Goal: Task Accomplishment & Management: Manage account settings

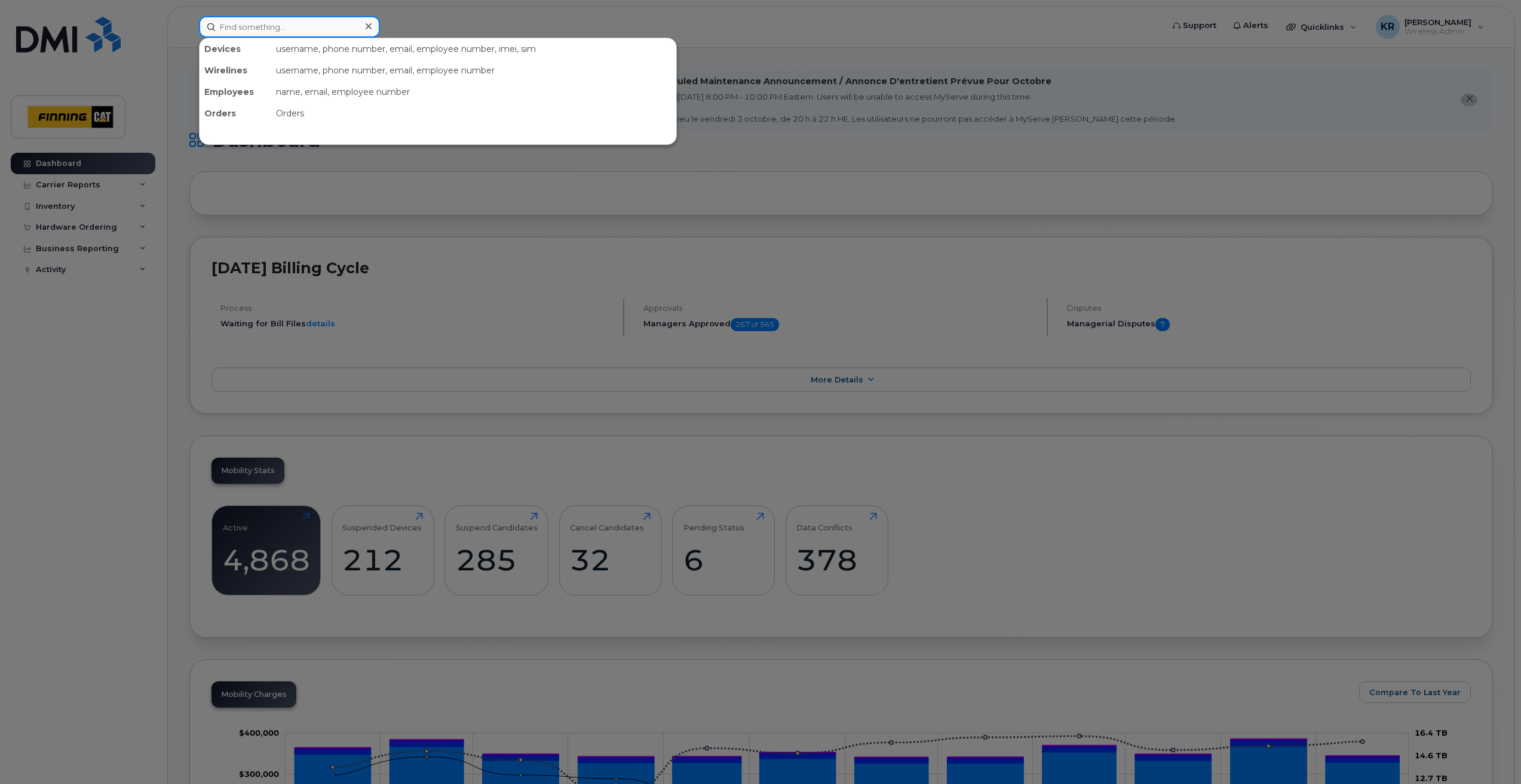
click at [244, 28] on input at bounding box center [289, 27] width 181 height 21
drag, startPoint x: 280, startPoint y: 29, endPoint x: 200, endPoint y: 27, distance: 80.0
click at [200, 27] on input "jermain jonas" at bounding box center [289, 27] width 181 height 21
click at [252, 26] on input "Jermain" at bounding box center [289, 27] width 181 height 21
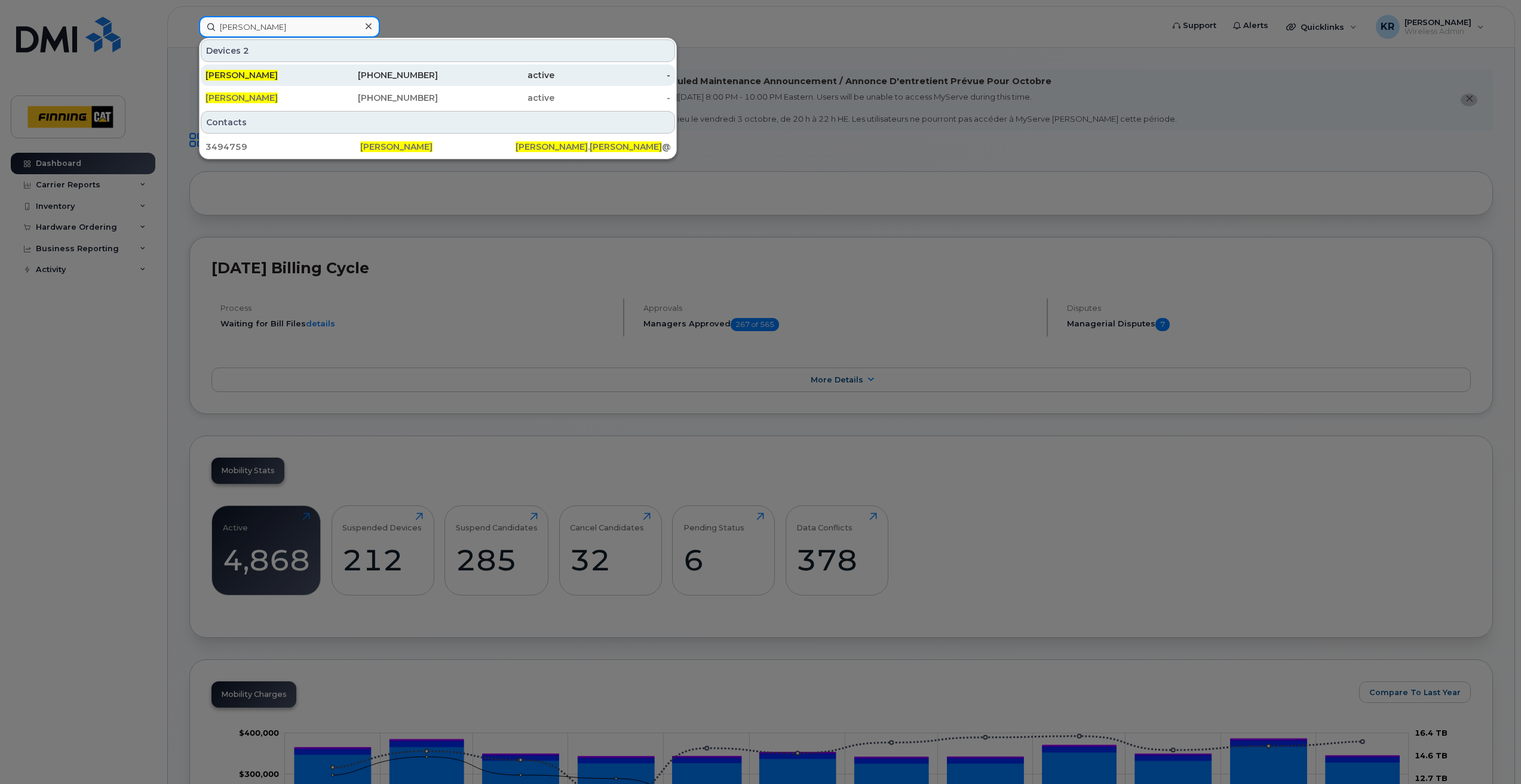
type input "Jermaine Jonas"
click at [413, 74] on div "587-217-3665" at bounding box center [379, 75] width 116 height 12
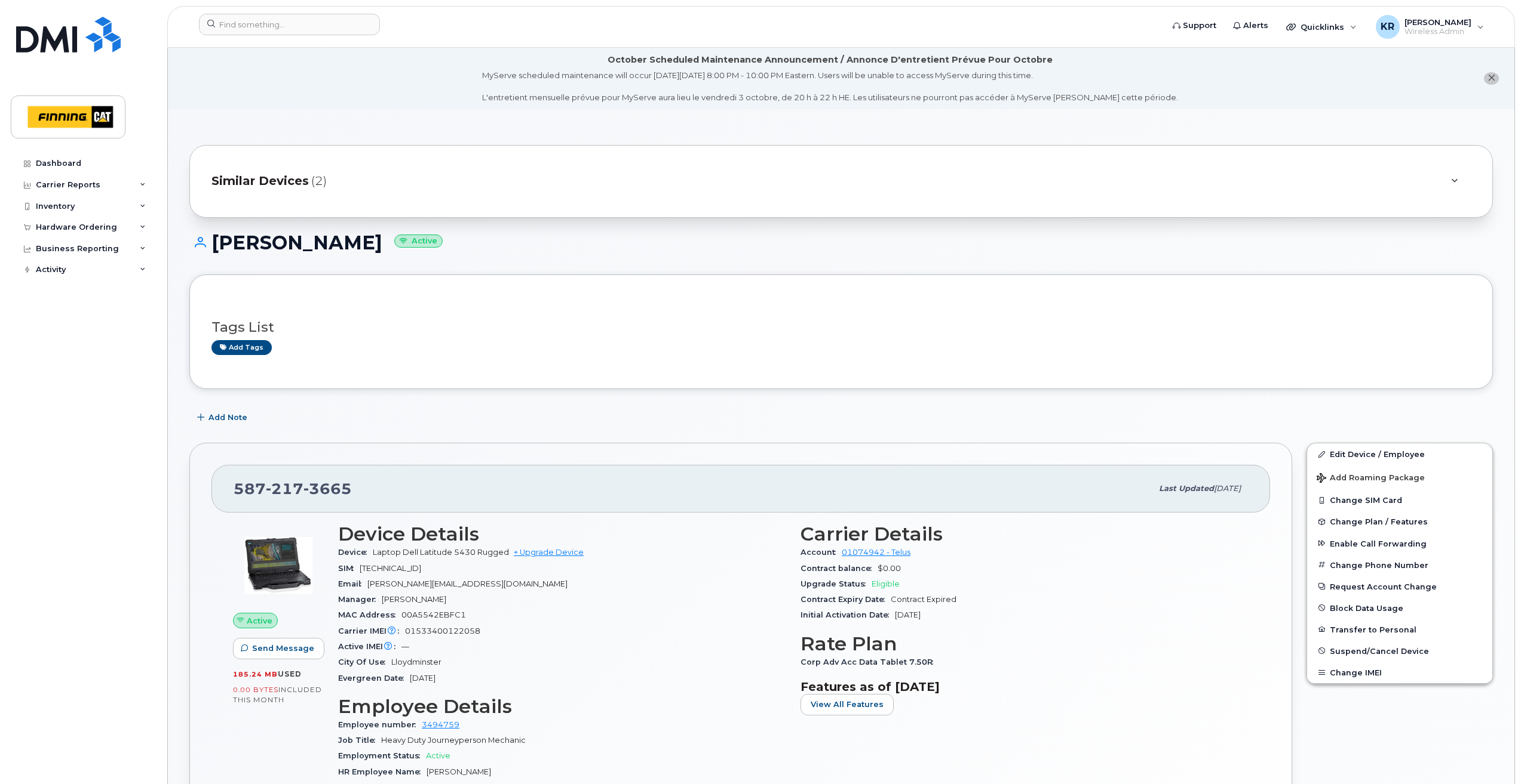
click at [289, 182] on span "Similar Devices" at bounding box center [260, 181] width 97 height 17
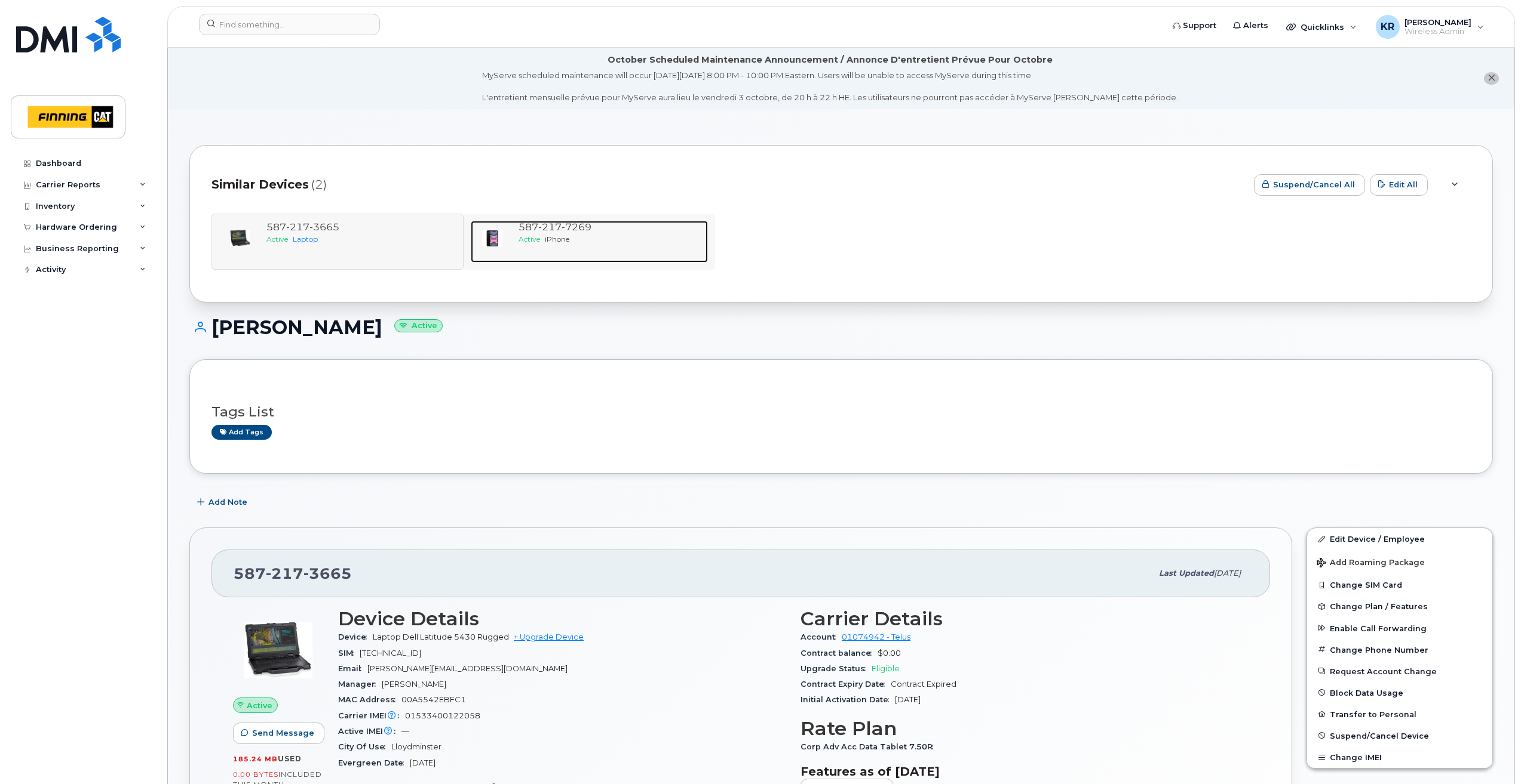
click at [568, 243] on div "Active iPhone" at bounding box center [611, 239] width 185 height 11
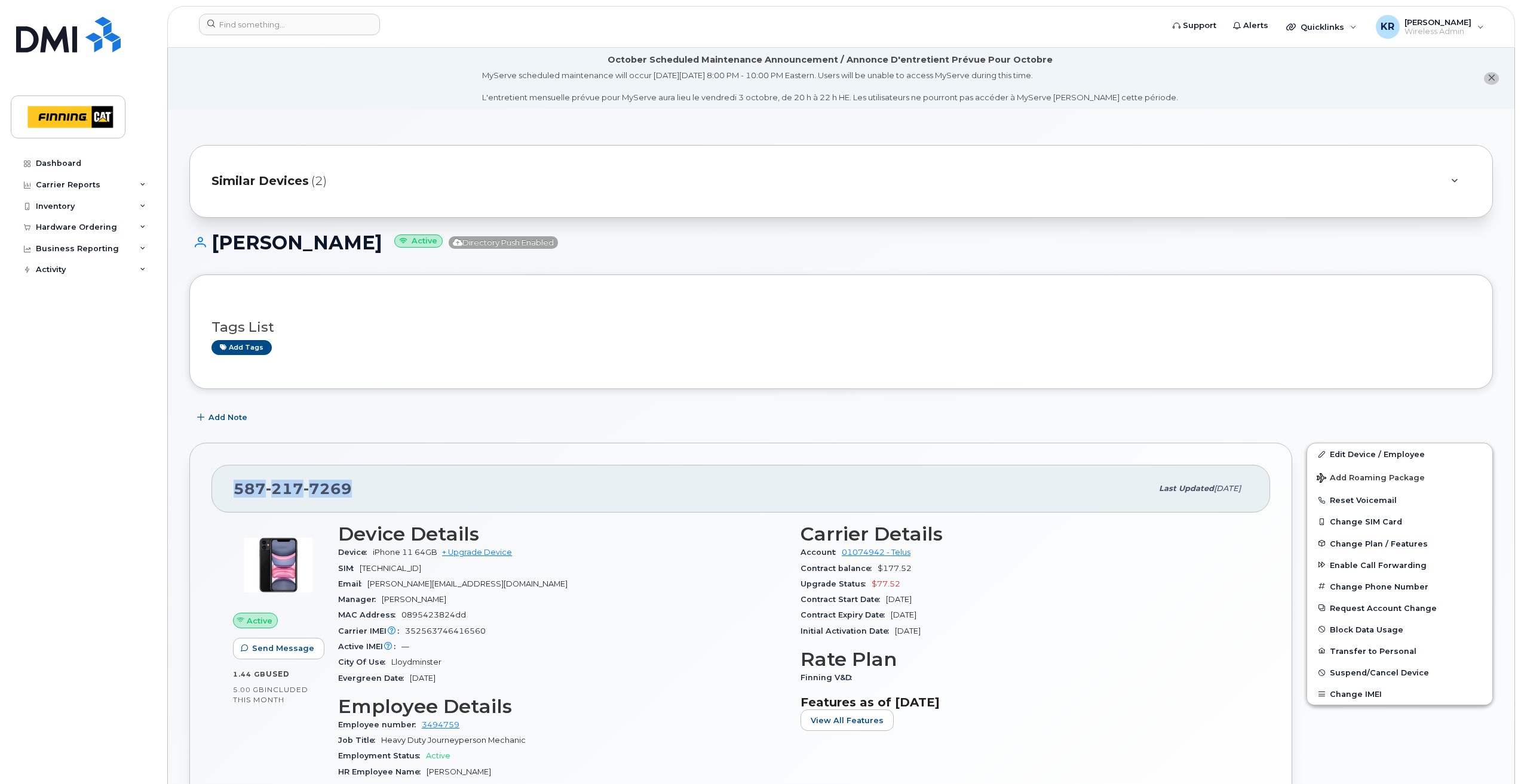
drag, startPoint x: 234, startPoint y: 484, endPoint x: 371, endPoint y: 484, distance: 137.0
click at [371, 484] on div "[PHONE_NUMBER]" at bounding box center [693, 489] width 918 height 25
copy span "[PHONE_NUMBER]"
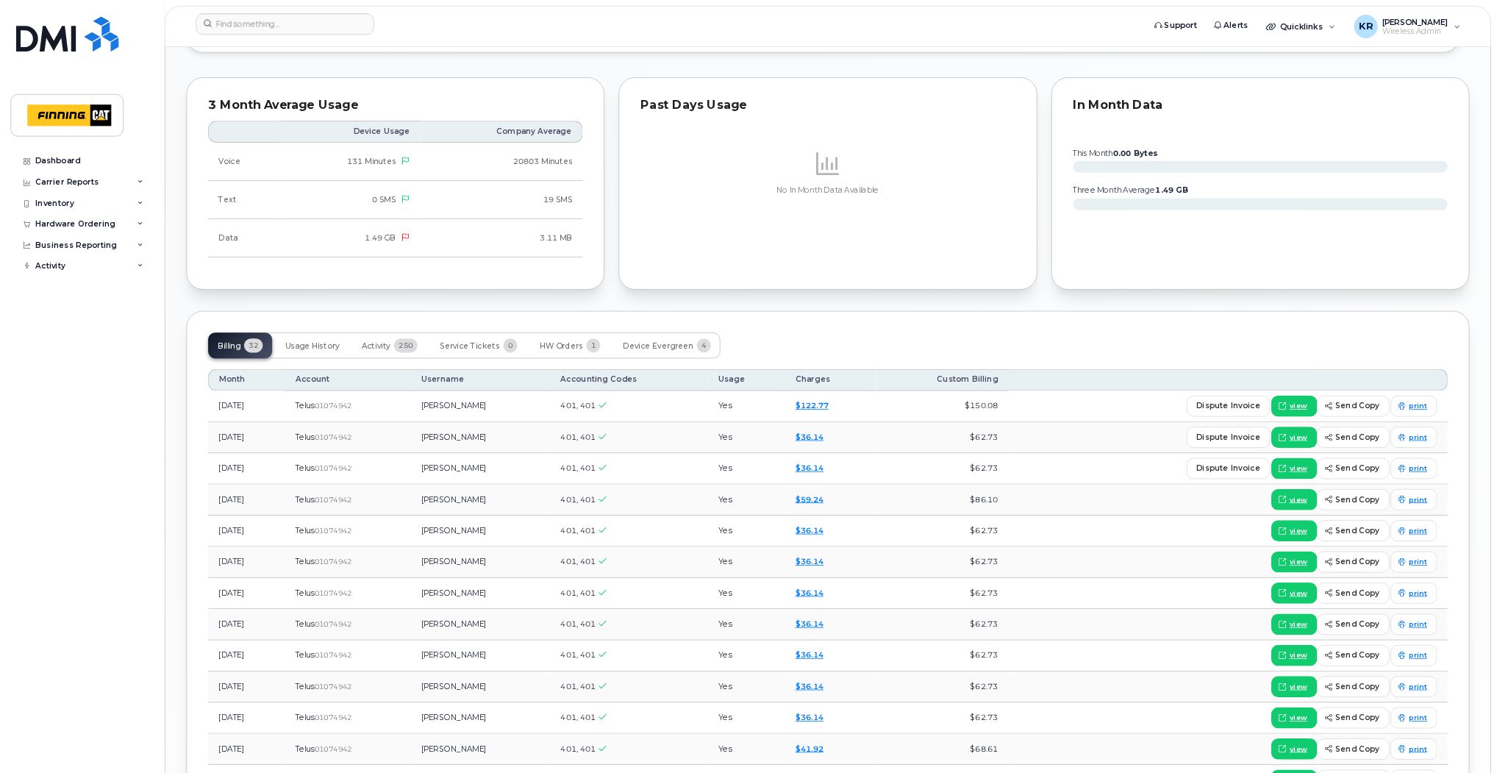
scroll to position [1397, 0]
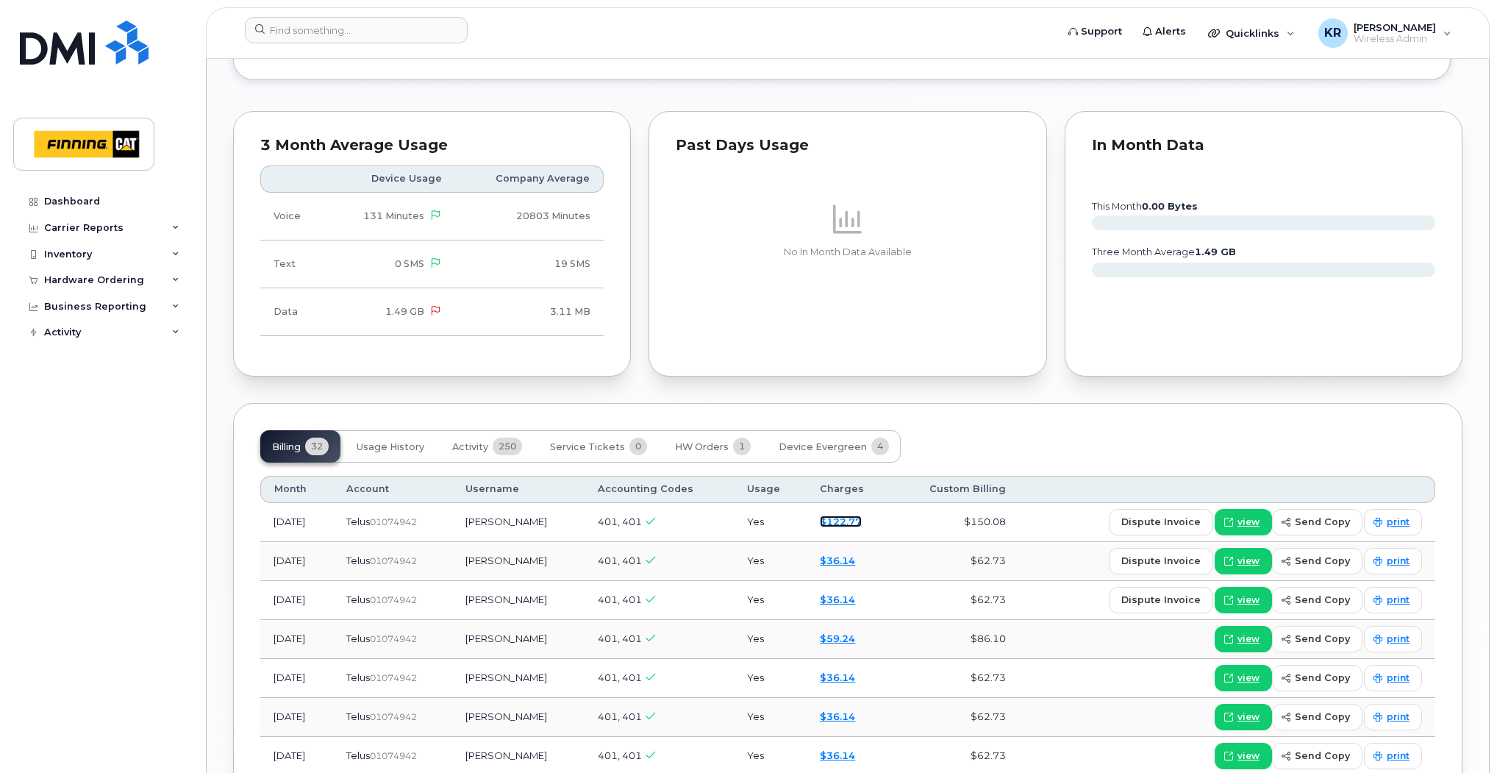
click at [846, 521] on link "$122.77" at bounding box center [841, 522] width 42 height 12
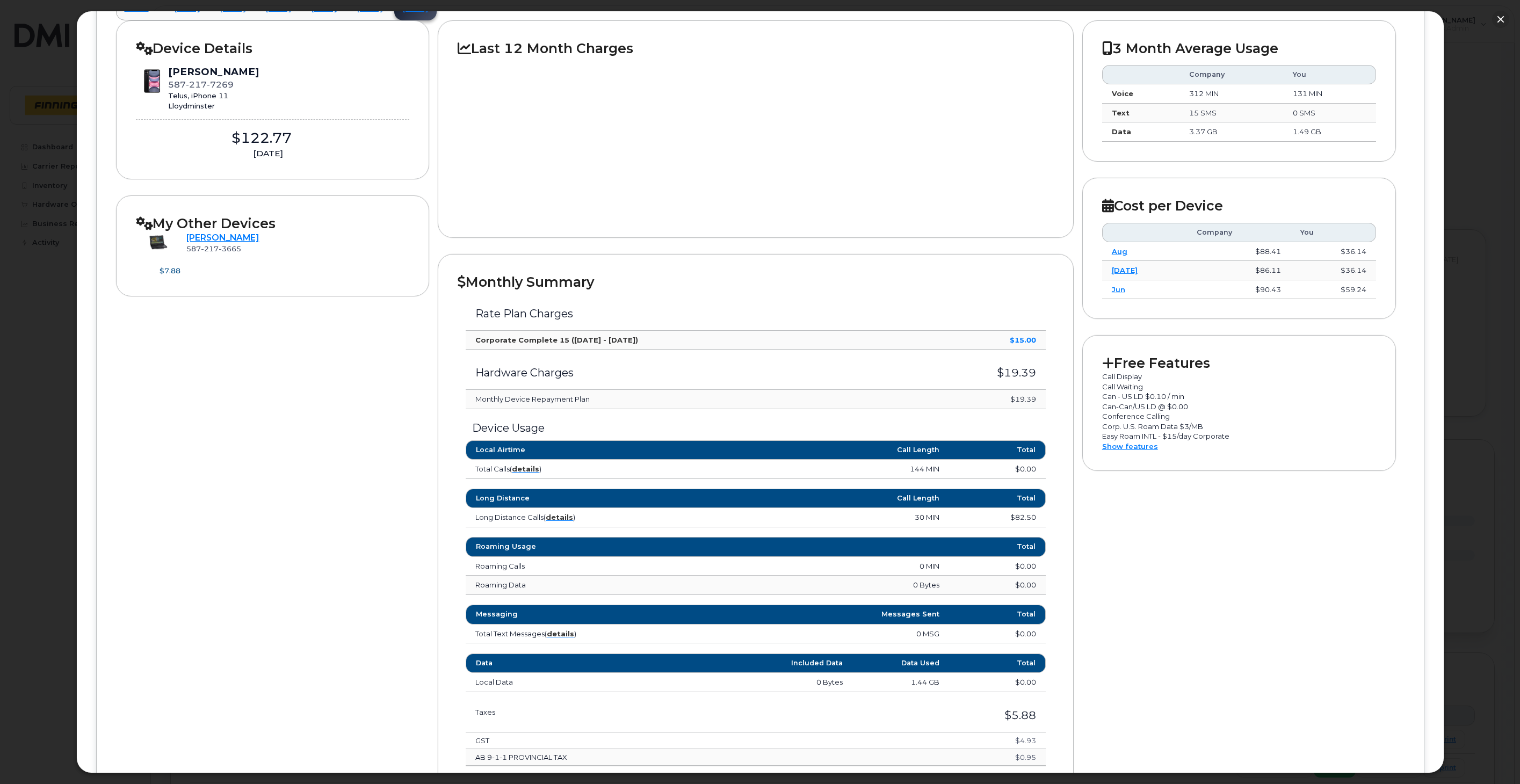
scroll to position [179, 0]
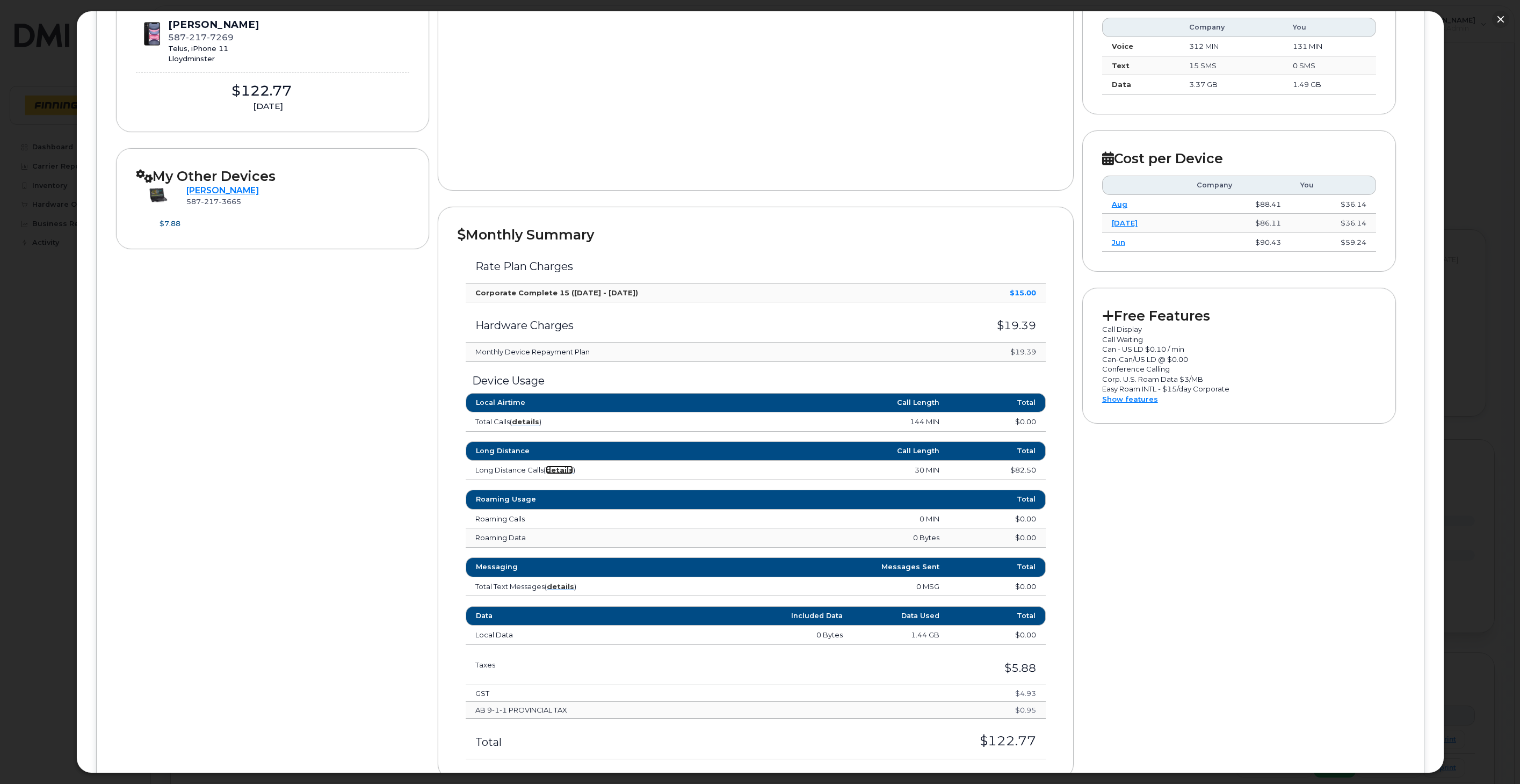
click at [562, 470] on strong "details" at bounding box center [560, 470] width 28 height 9
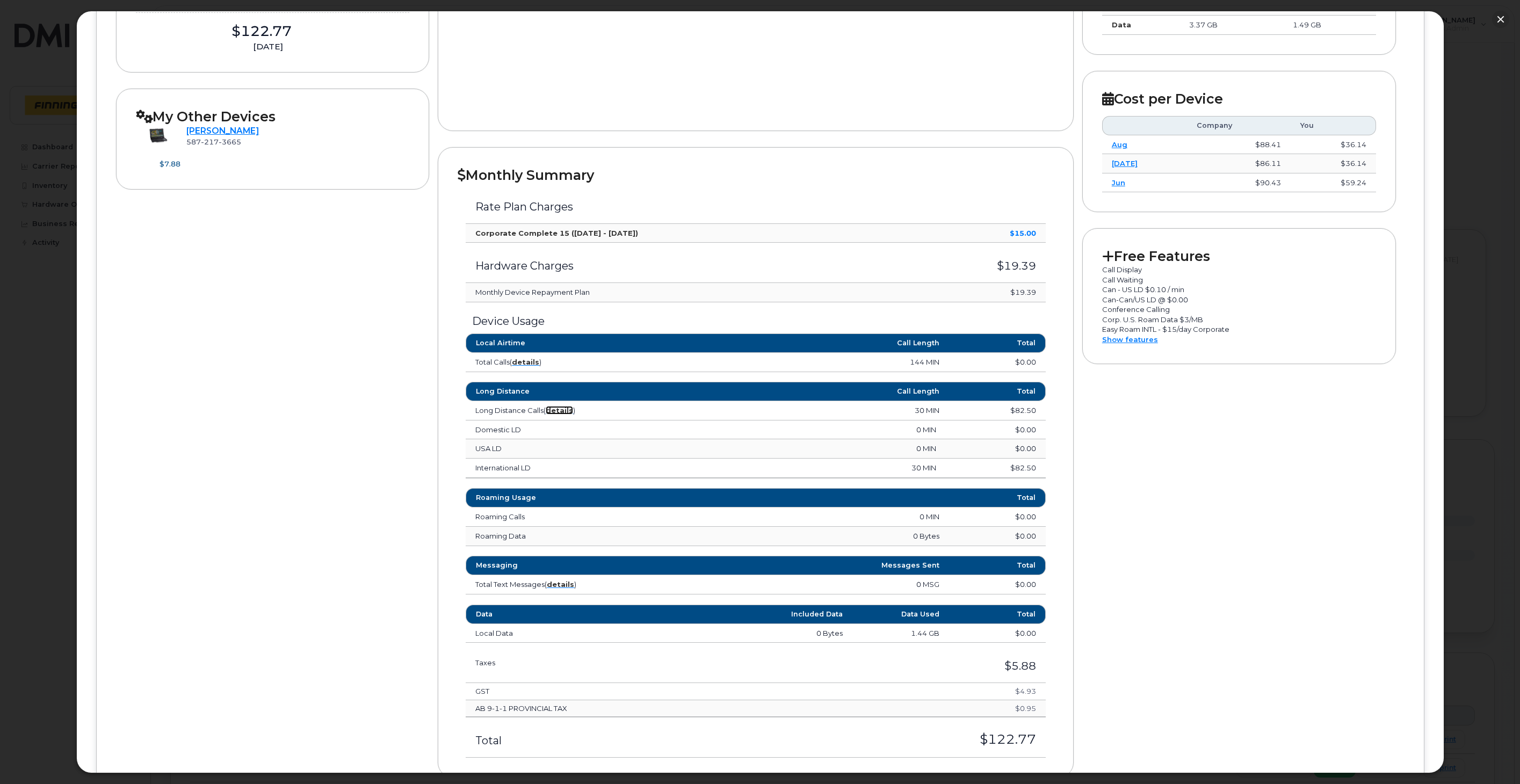
scroll to position [298, 0]
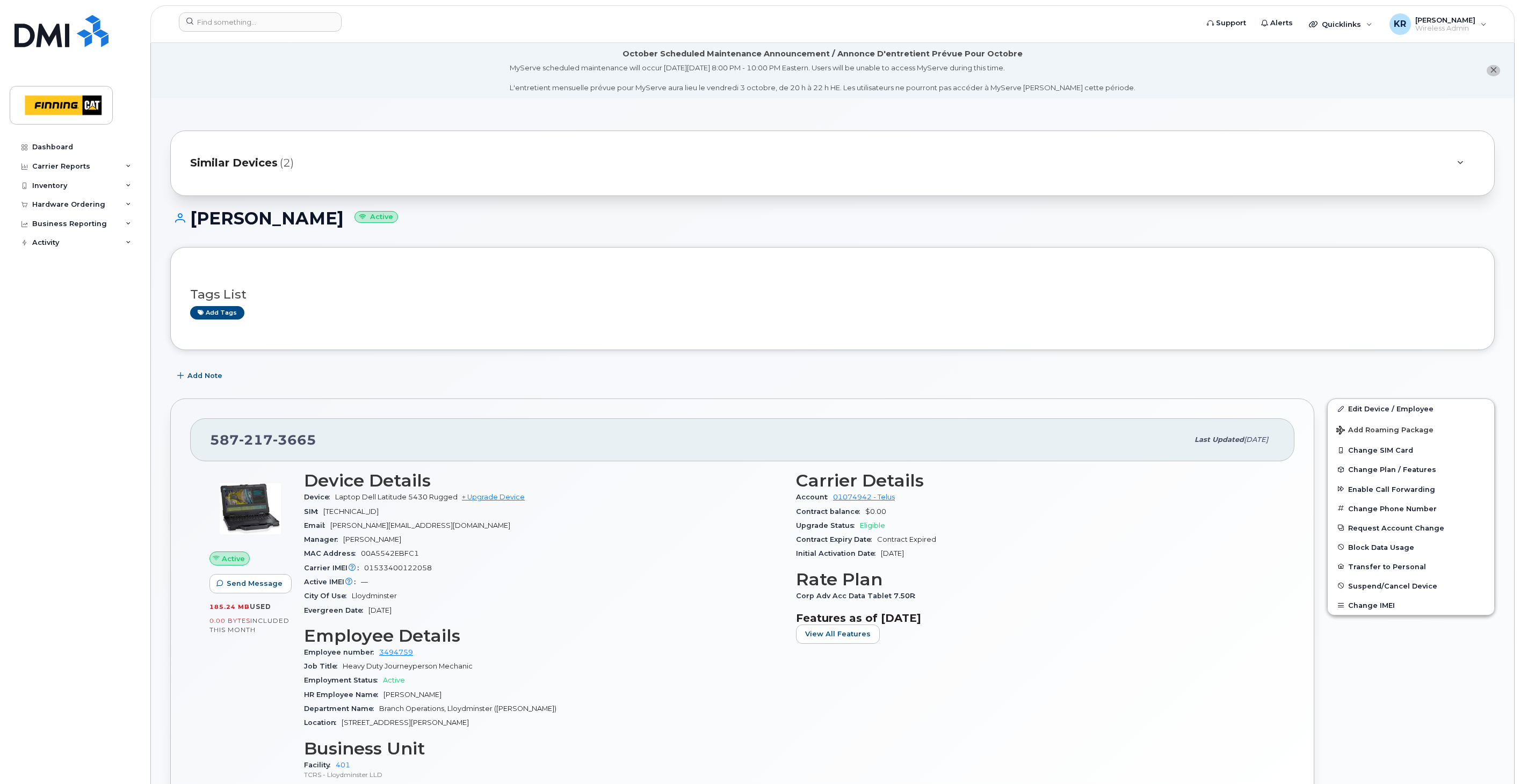
click at [248, 161] on span "Similar Devices" at bounding box center [234, 163] width 88 height 15
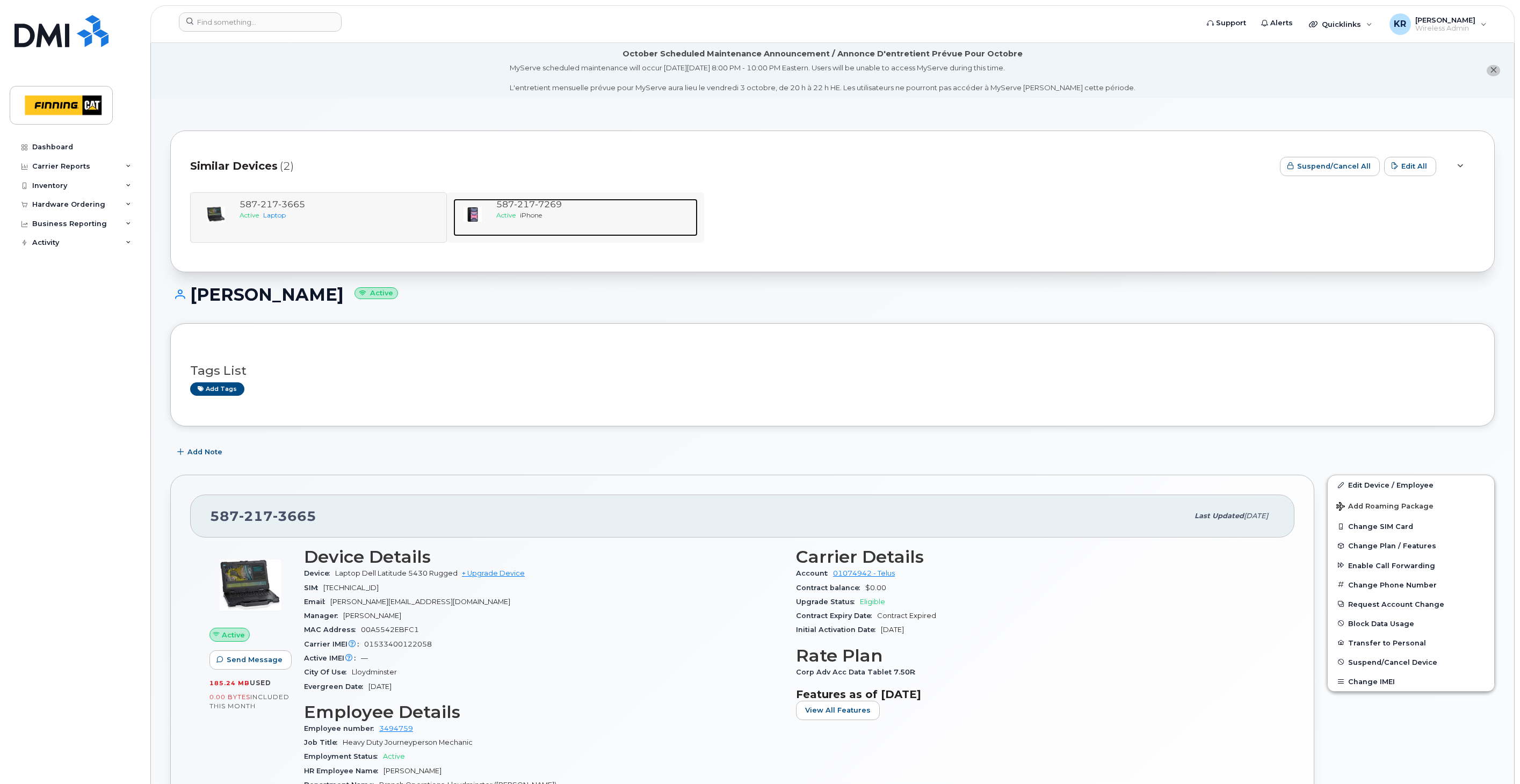
click at [527, 218] on span "iPhone" at bounding box center [531, 215] width 22 height 8
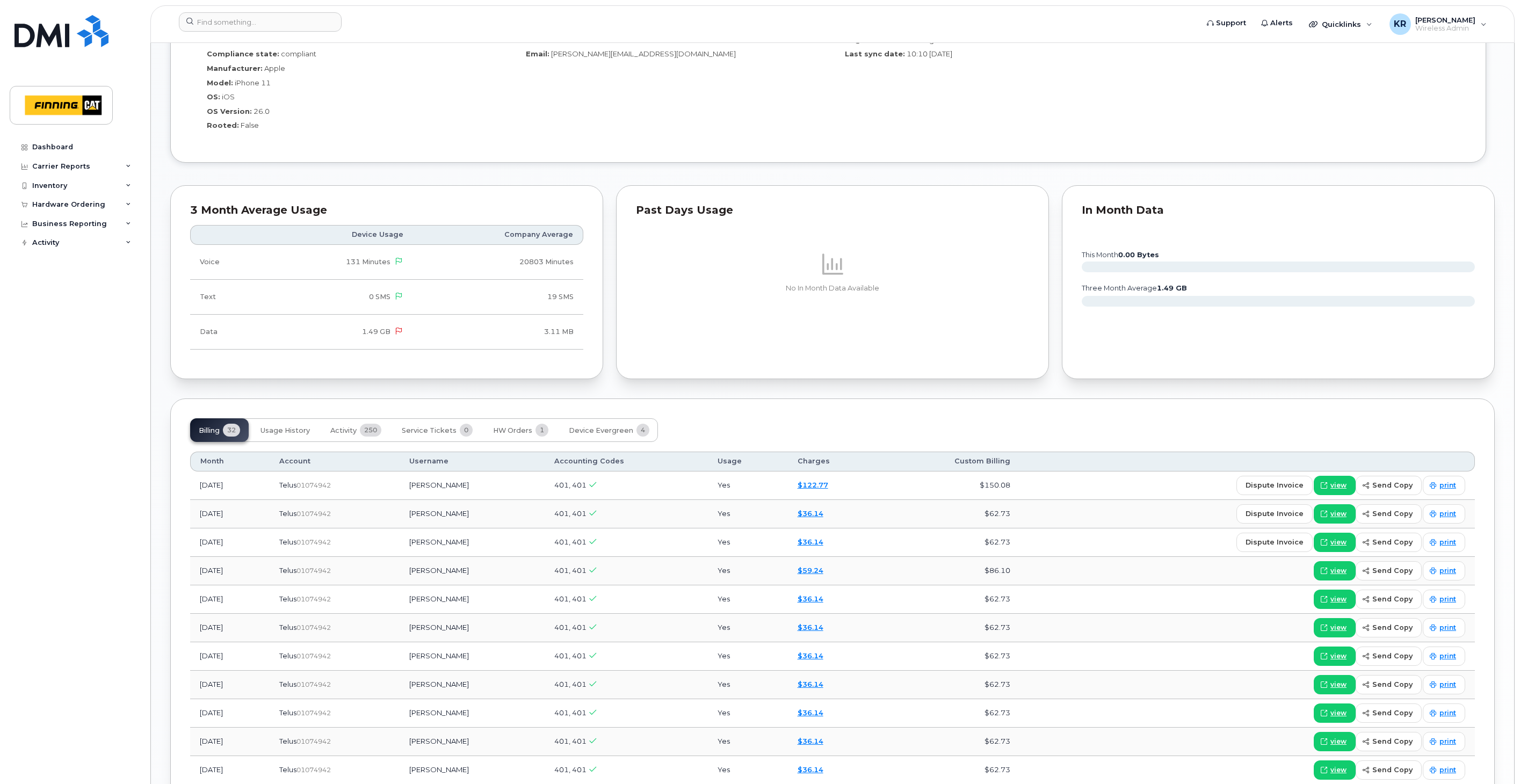
scroll to position [991, 0]
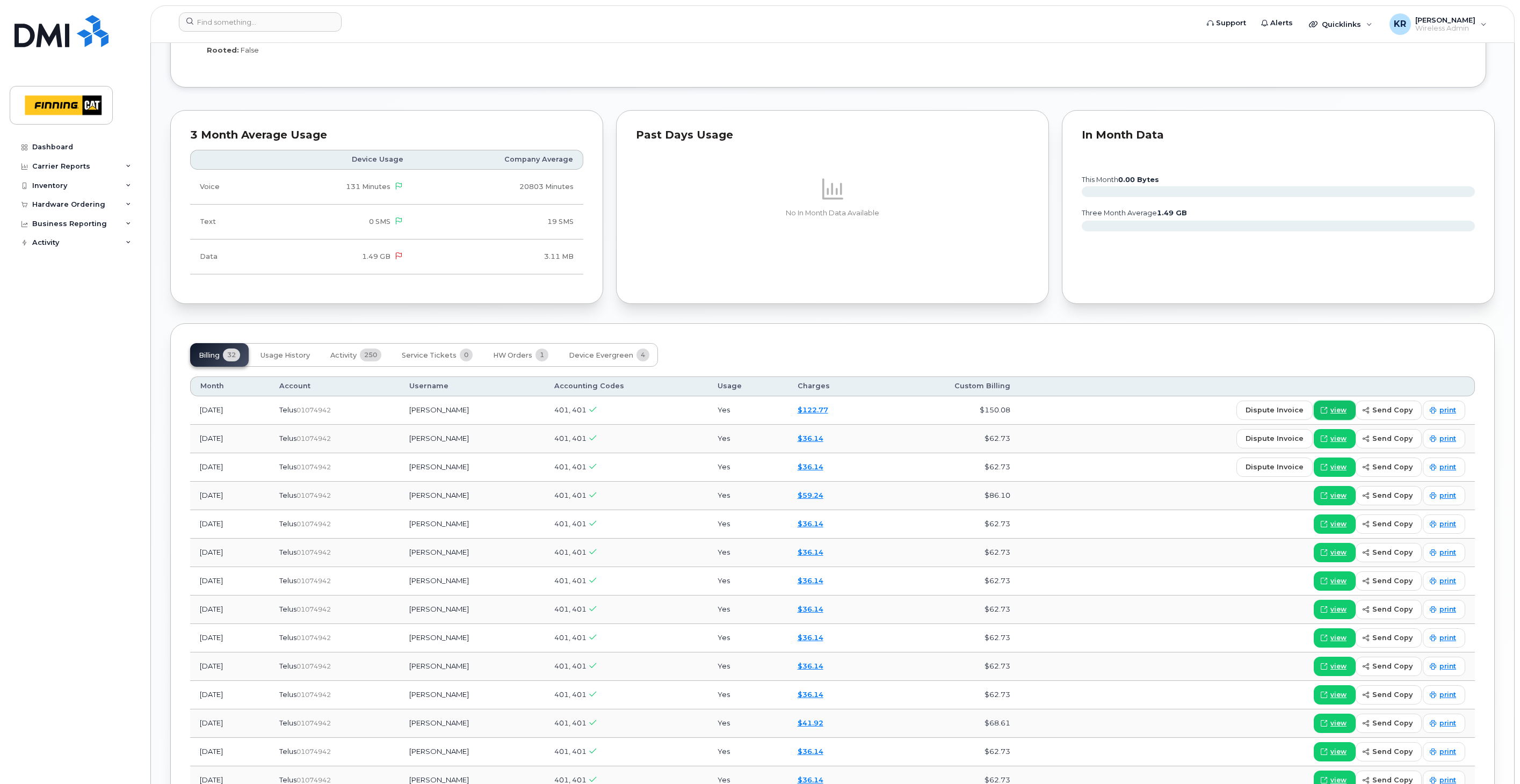
click at [1340, 410] on span "view" at bounding box center [1339, 410] width 16 height 9
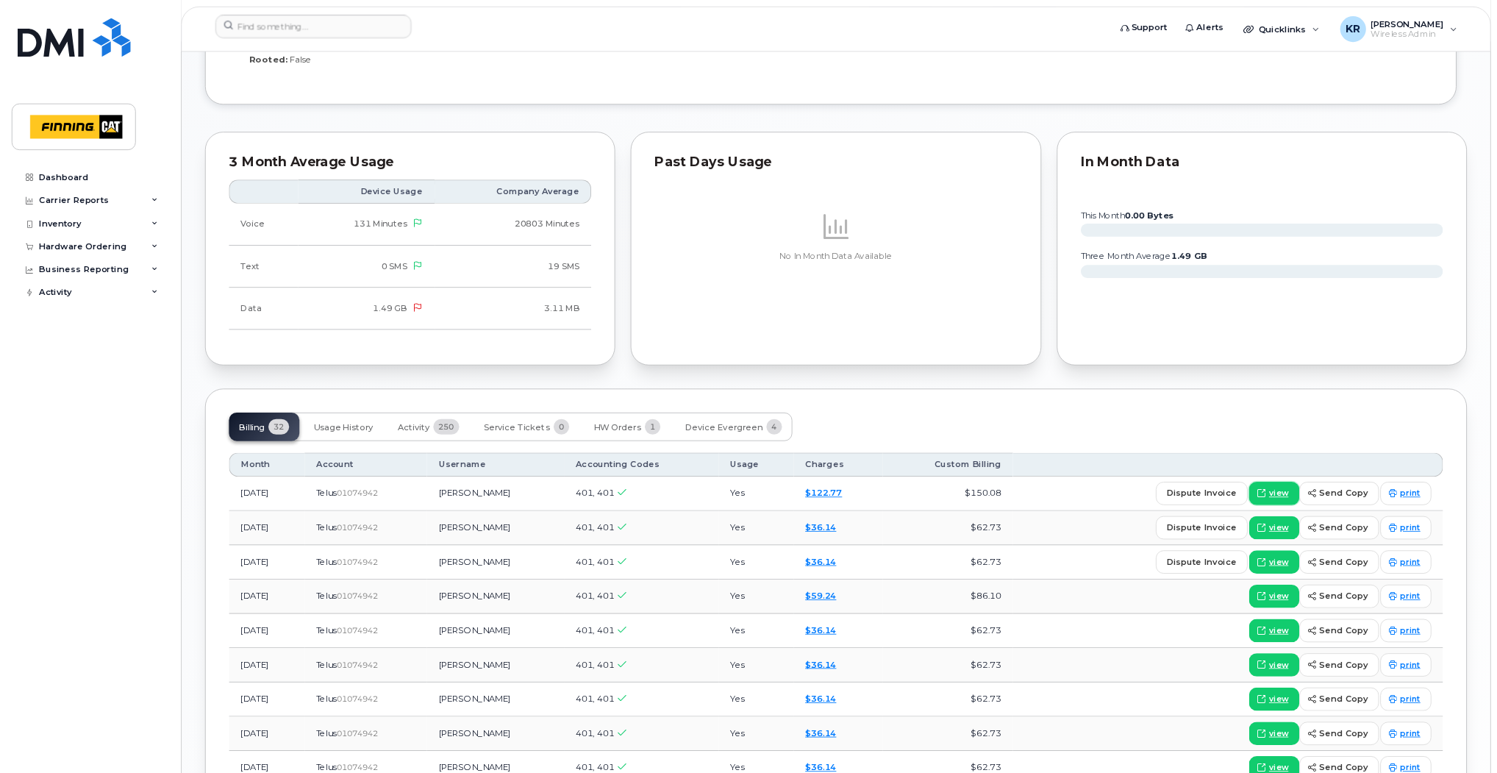
scroll to position [1358, 0]
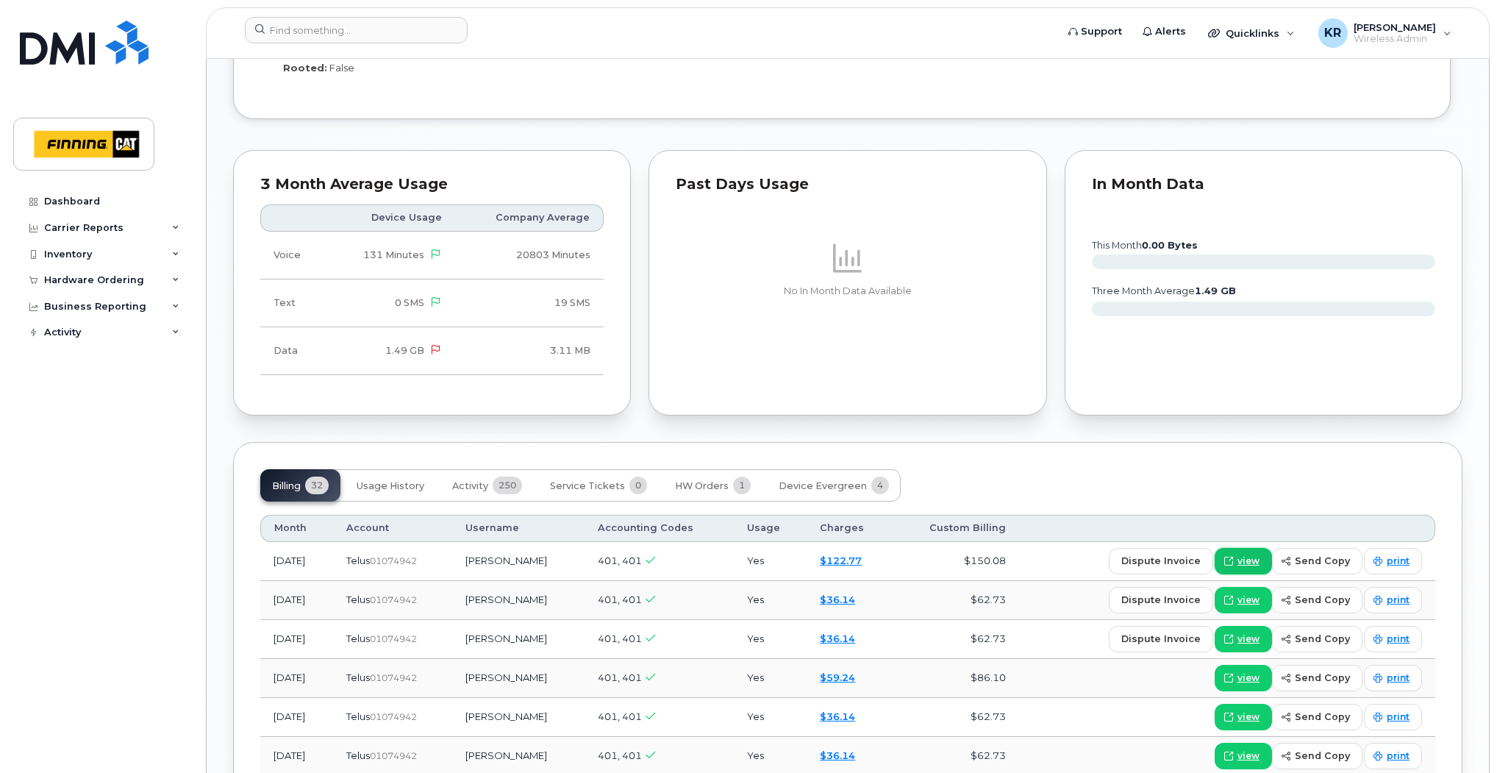
click at [1249, 559] on span "view" at bounding box center [1249, 561] width 22 height 13
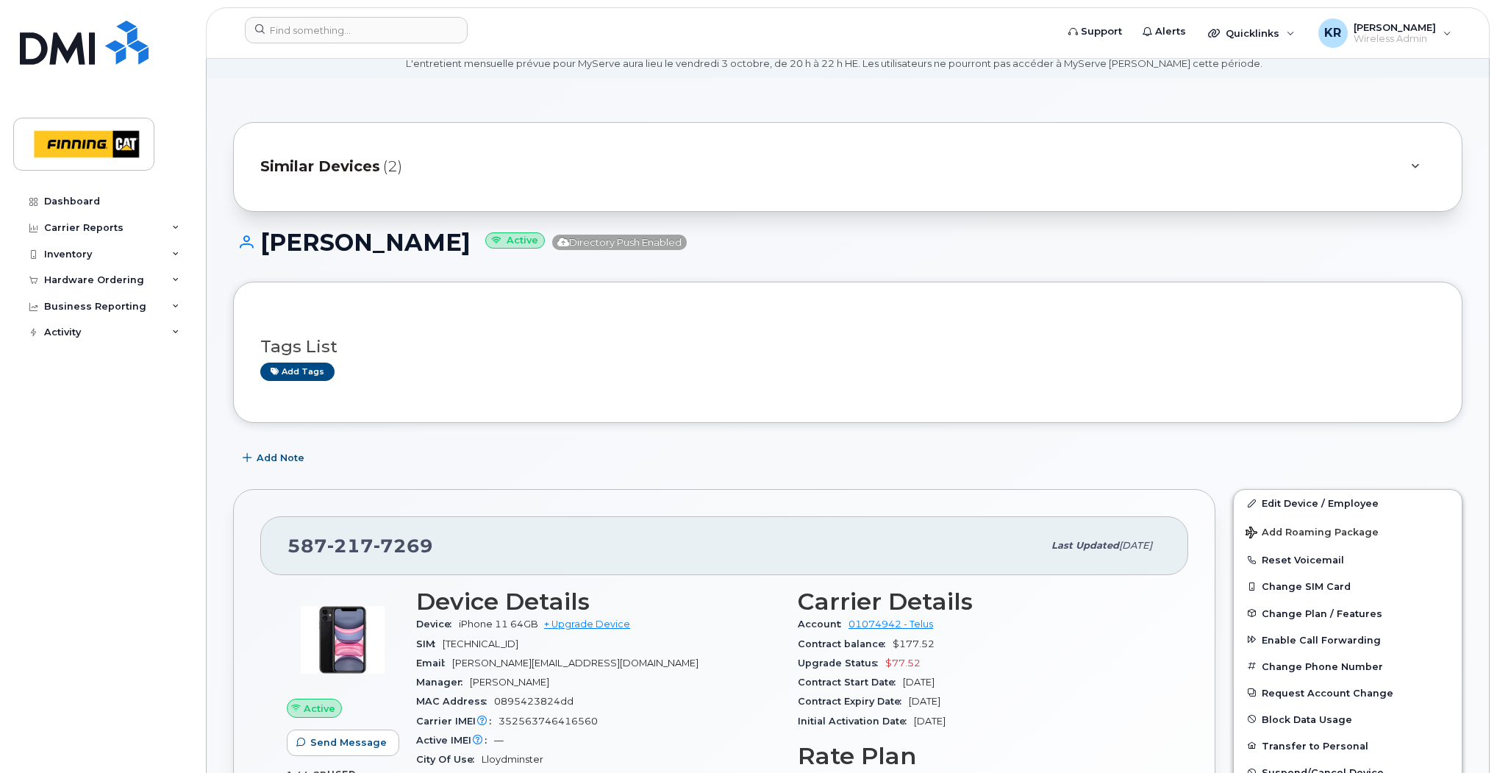
scroll to position [0, 0]
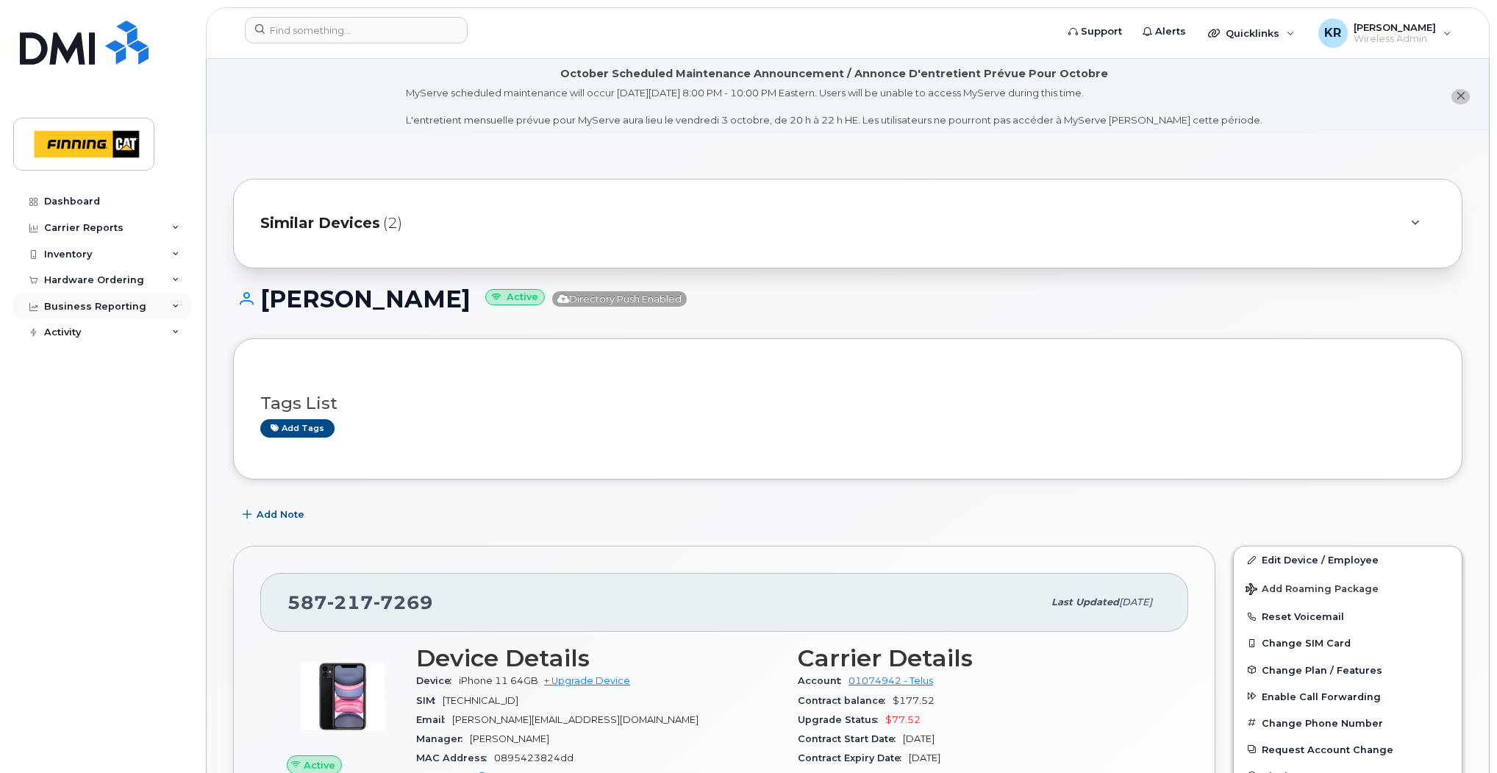
click at [86, 304] on div "Business Reporting" at bounding box center [95, 307] width 102 height 12
click at [101, 417] on div "Business Unit Reports" at bounding box center [108, 417] width 115 height 13
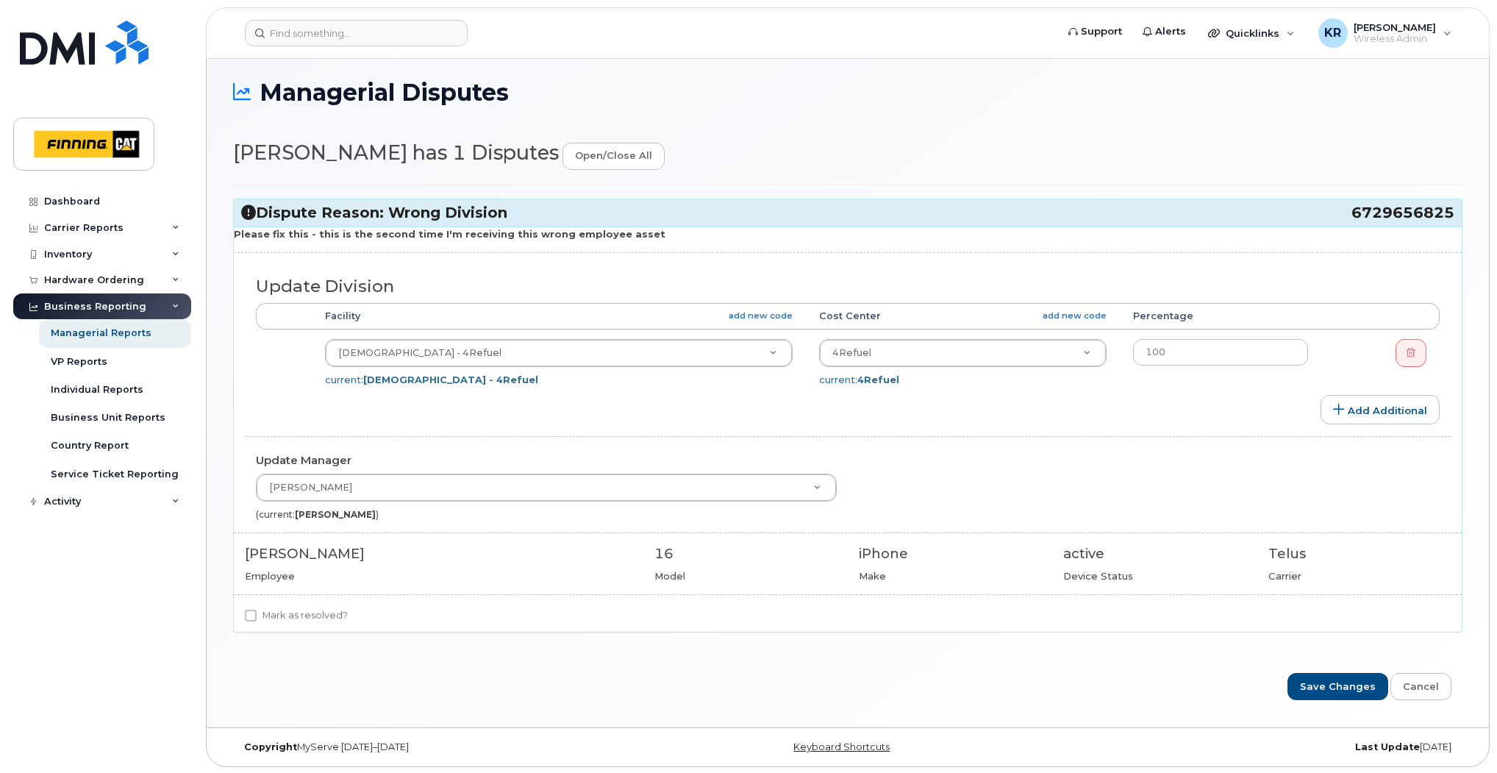
scroll to position [82, 0]
click at [251, 616] on input "Mark as resolved?" at bounding box center [251, 615] width 12 height 12
checkbox input "true"
click at [1325, 687] on input "Save Changes" at bounding box center [1338, 685] width 101 height 27
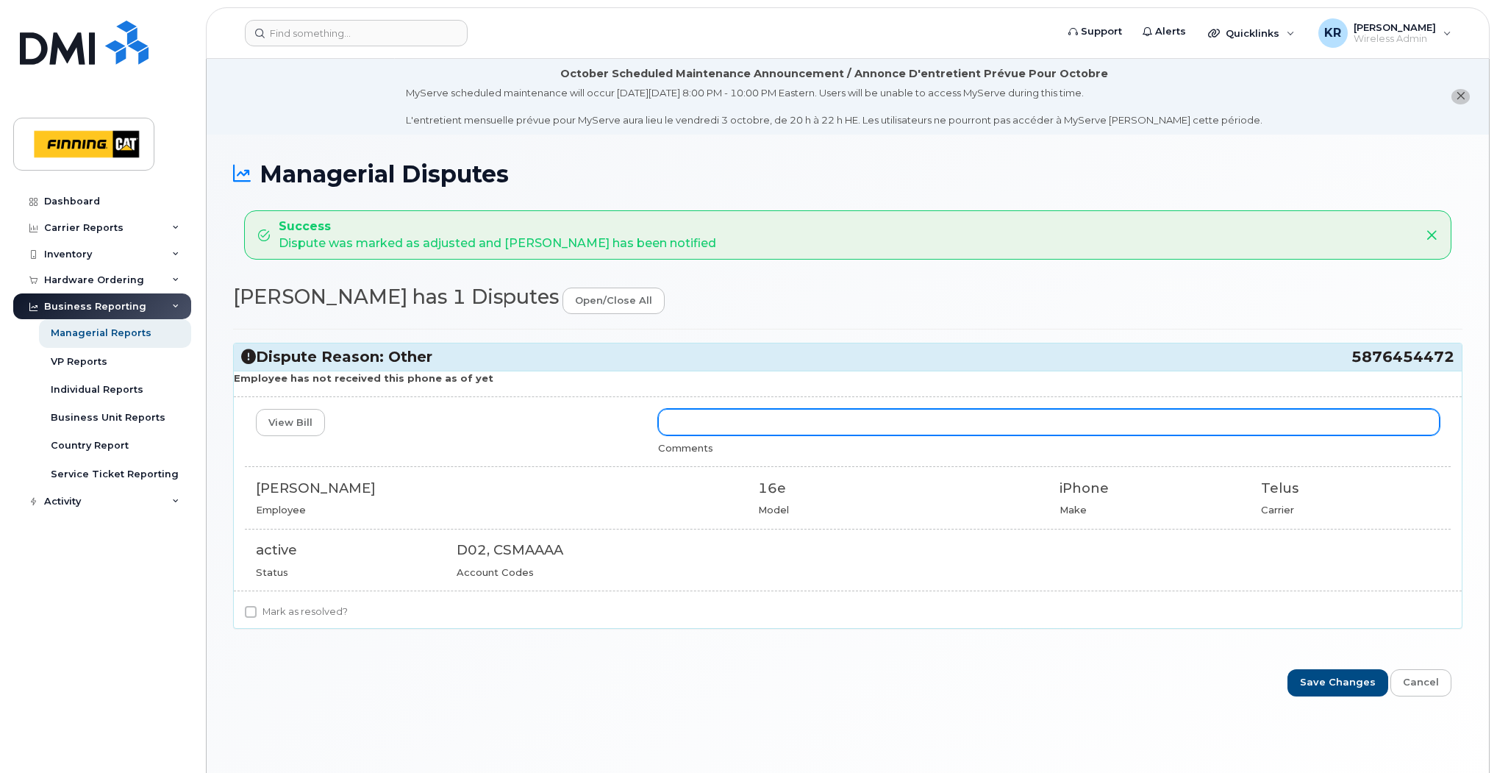
click at [682, 417] on input "text" at bounding box center [1049, 422] width 782 height 26
paste input "335653571588"
type input "Hi [PERSON_NAME], The tracking number for the device shows delivered [DATE]. Pu…"
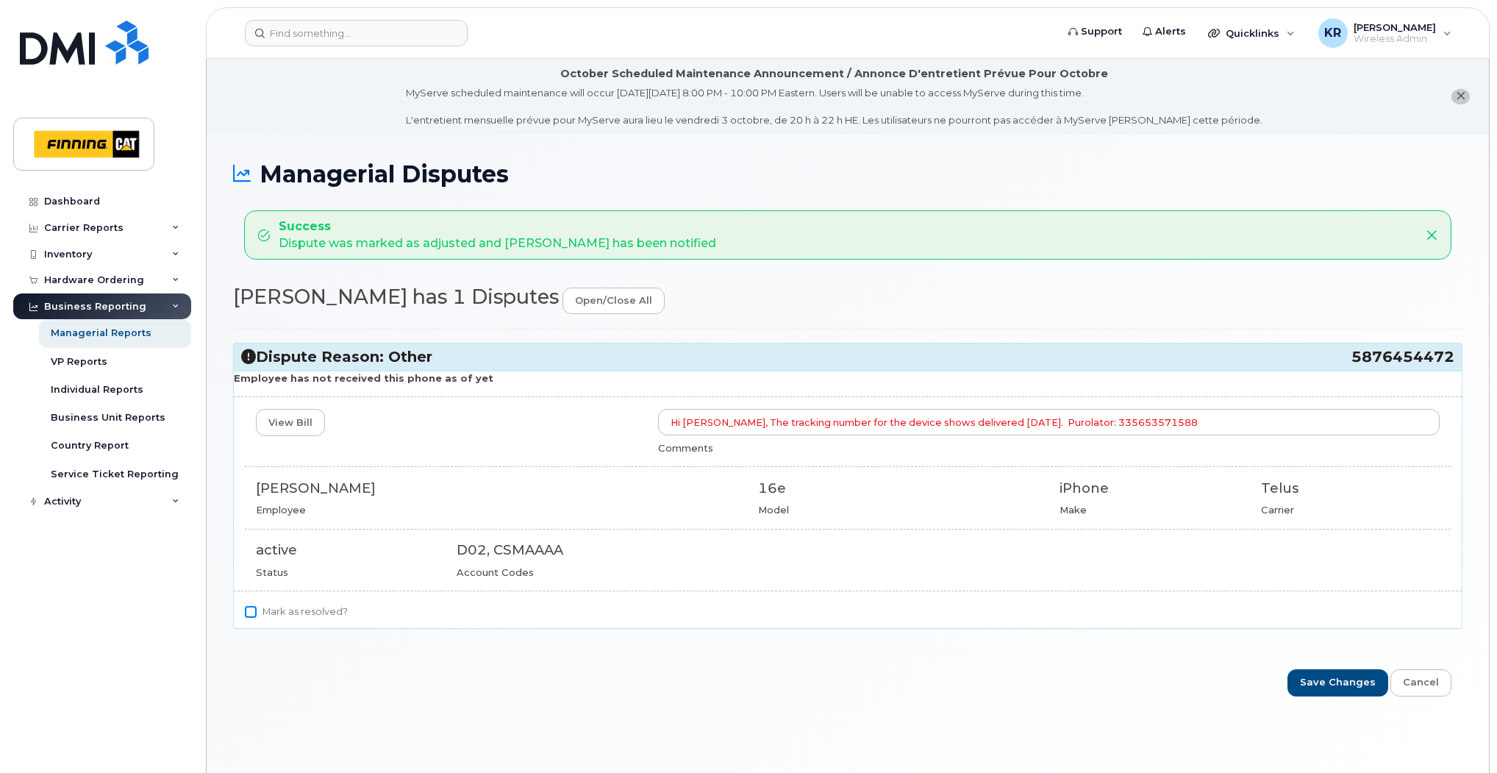
click at [248, 615] on input "Mark as resolved?" at bounding box center [251, 612] width 12 height 12
checkbox input "true"
click at [563, 302] on link "open/close all" at bounding box center [614, 301] width 102 height 27
click at [1331, 685] on input "Save Changes" at bounding box center [1338, 682] width 101 height 27
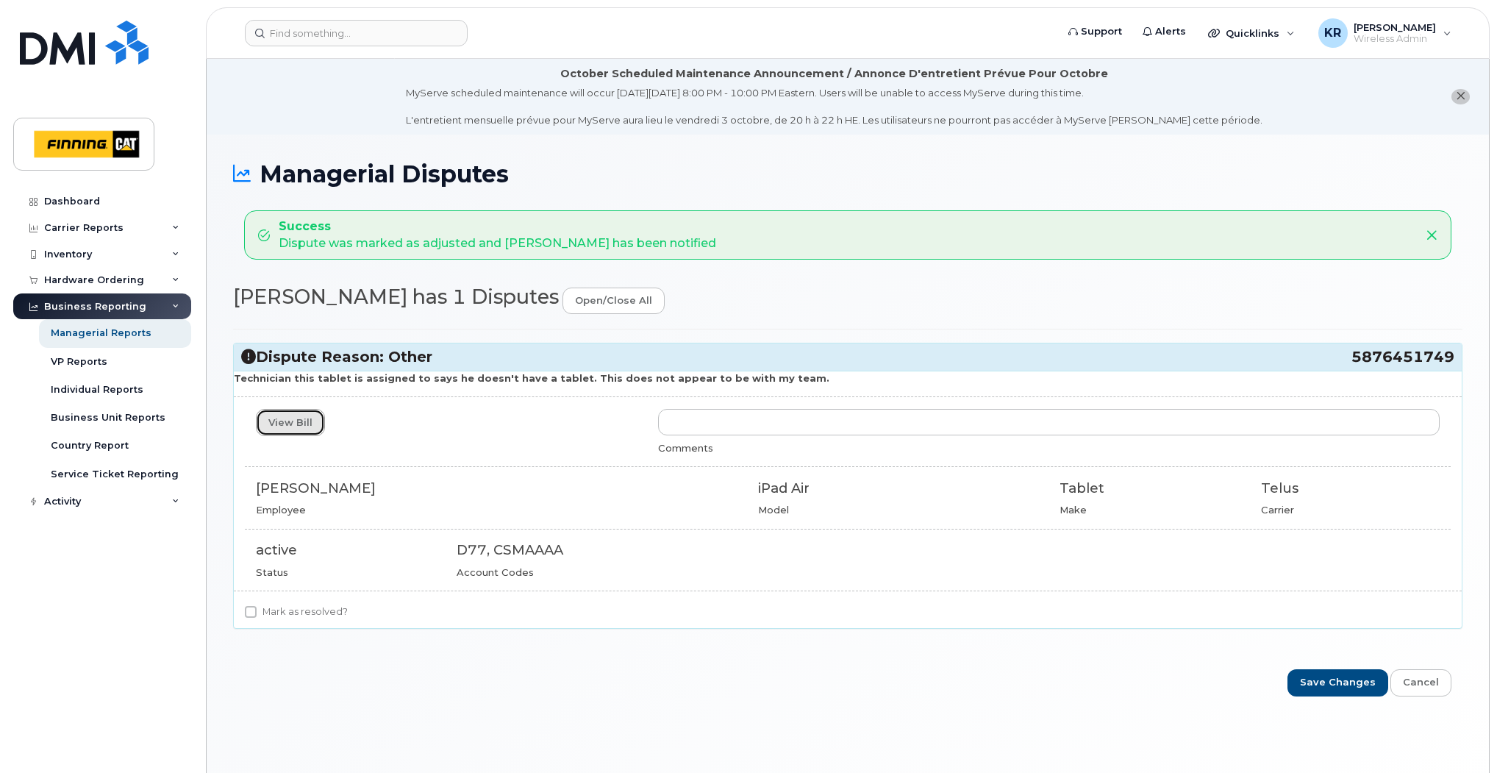
click at [283, 427] on link "View Bill" at bounding box center [290, 422] width 69 height 27
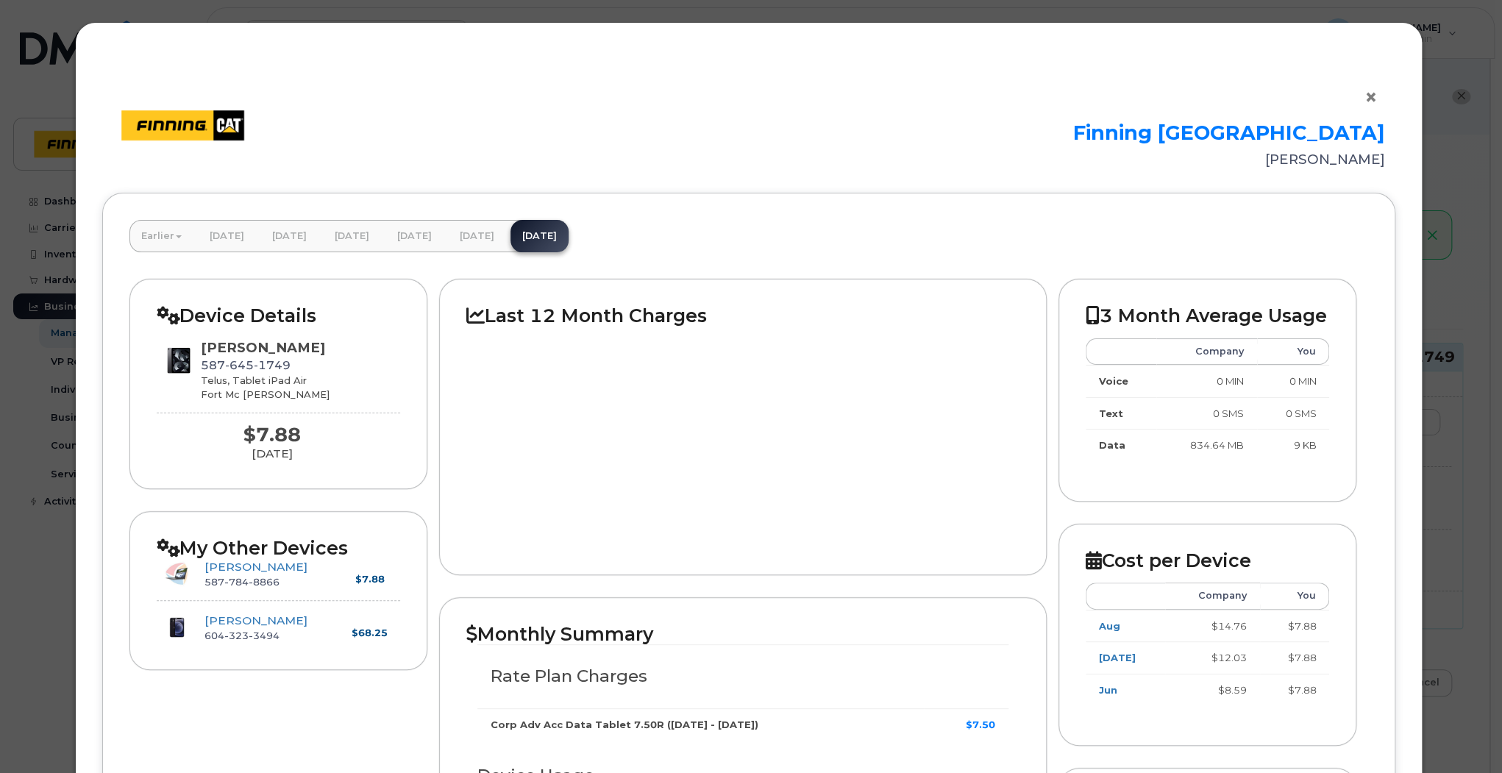
click at [1368, 101] on button "×" at bounding box center [1374, 98] width 21 height 22
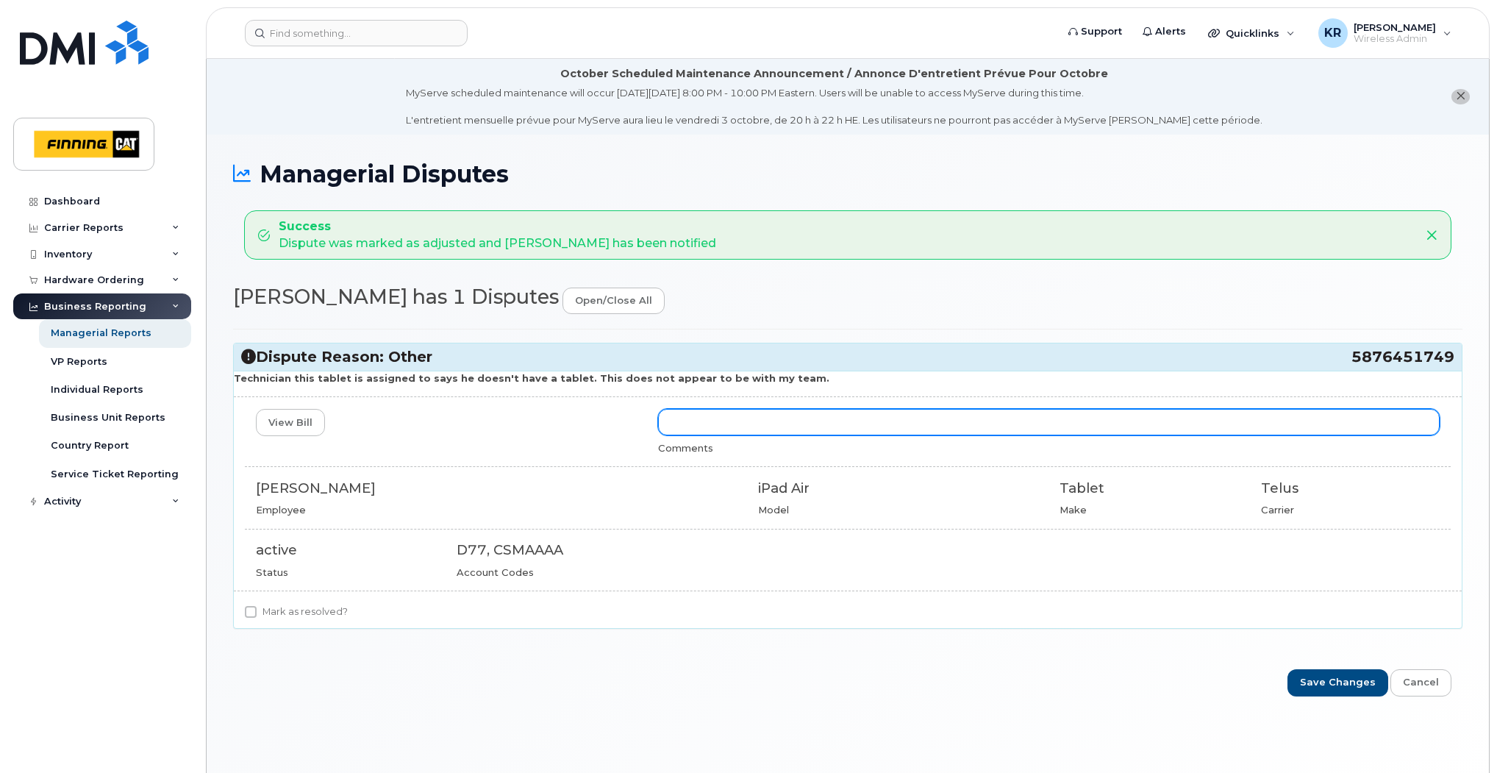
click at [669, 423] on input "text" at bounding box center [1049, 422] width 782 height 26
drag, startPoint x: 669, startPoint y: 420, endPoint x: 774, endPoint y: 413, distance: 105.4
click at [774, 413] on input "I have sent through a cancellation on this line. Thank you" at bounding box center [1049, 422] width 782 height 26
drag, startPoint x: 924, startPoint y: 418, endPoint x: 993, endPoint y: 416, distance: 69.2
click at [993, 416] on input "Cancellation request has been actioned on this line. Thank you" at bounding box center [1049, 422] width 782 height 26
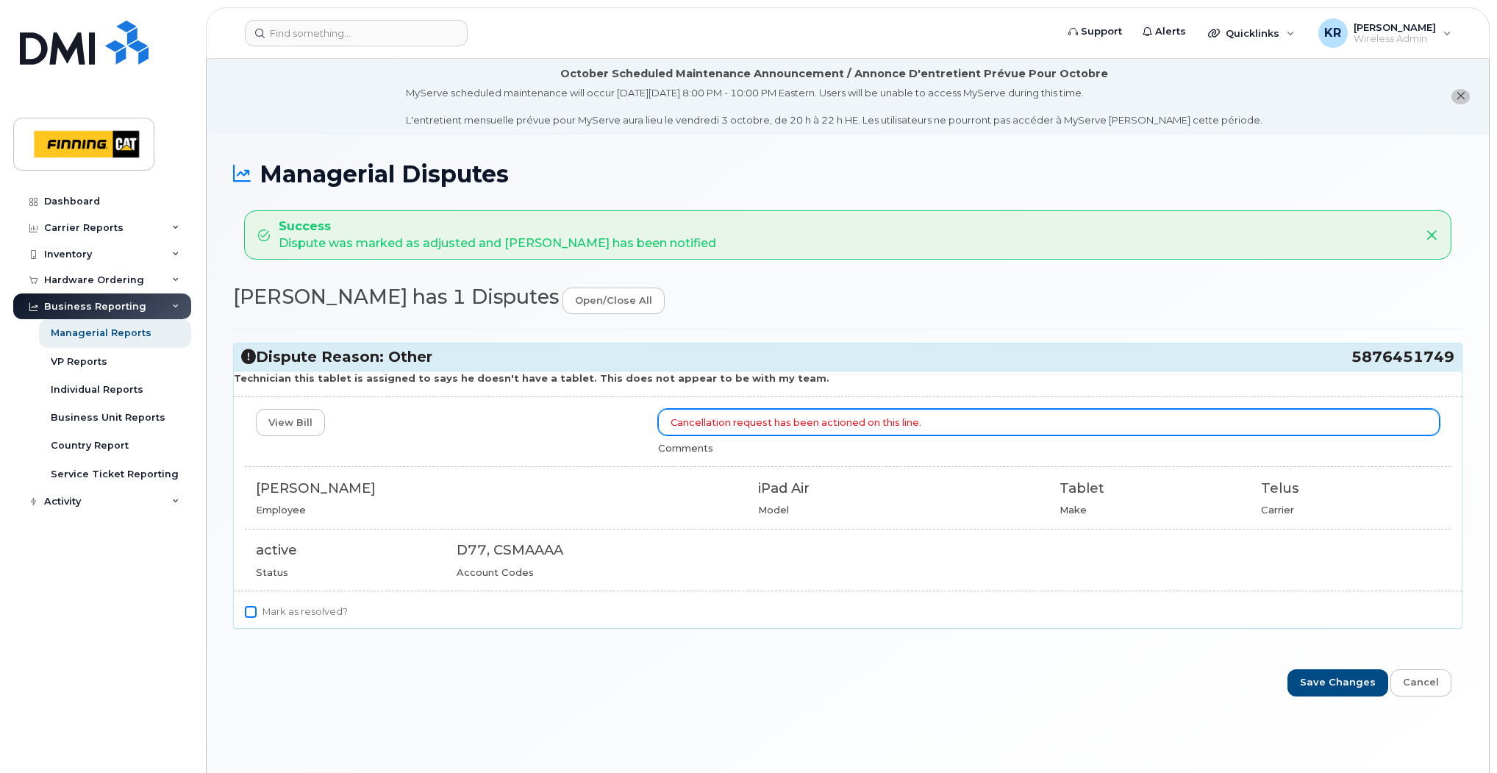
type input "Cancellation request has been actioned on this line."
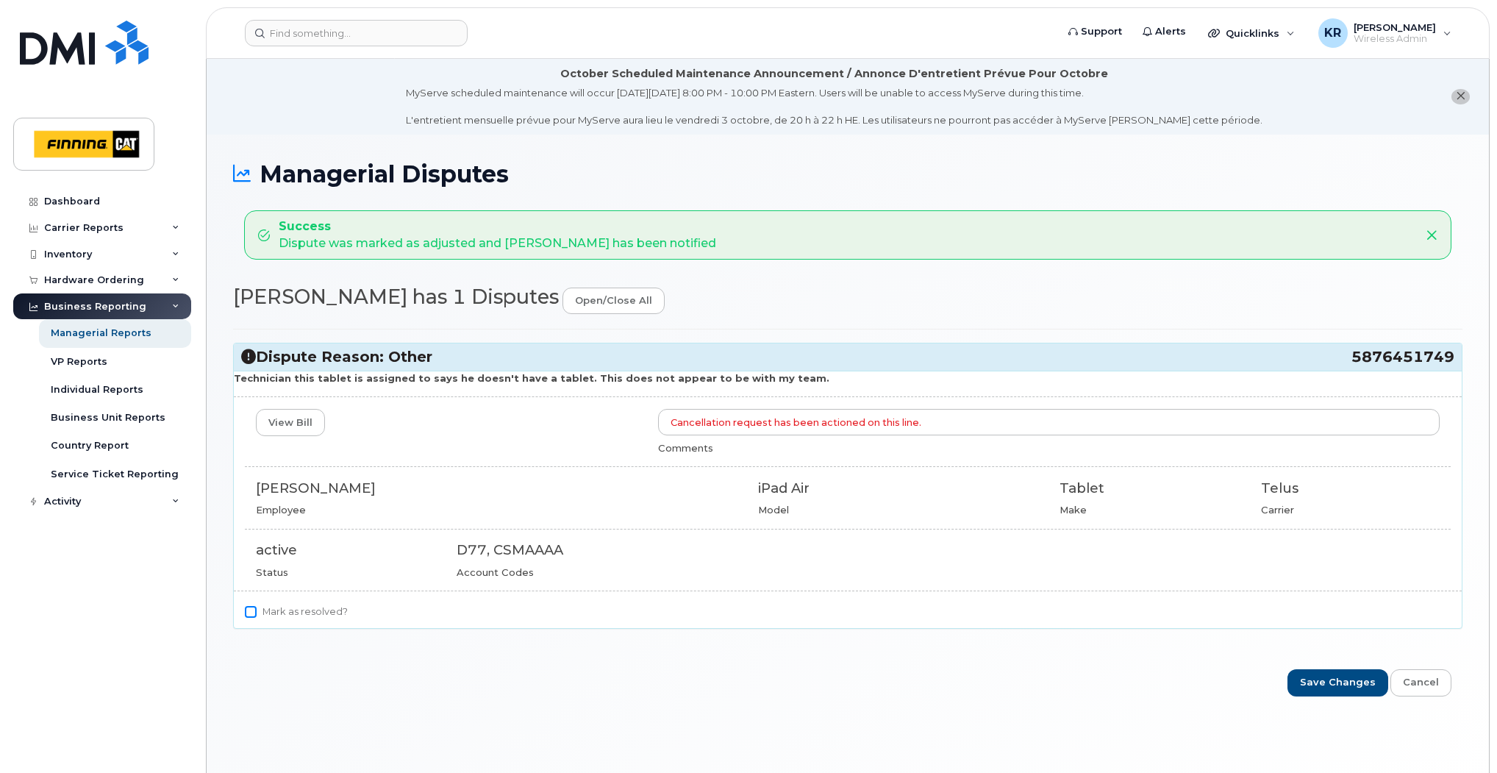
click at [248, 608] on input "Mark as resolved?" at bounding box center [251, 612] width 12 height 12
checkbox input "true"
click at [1350, 687] on input "Save Changes" at bounding box center [1338, 682] width 101 height 27
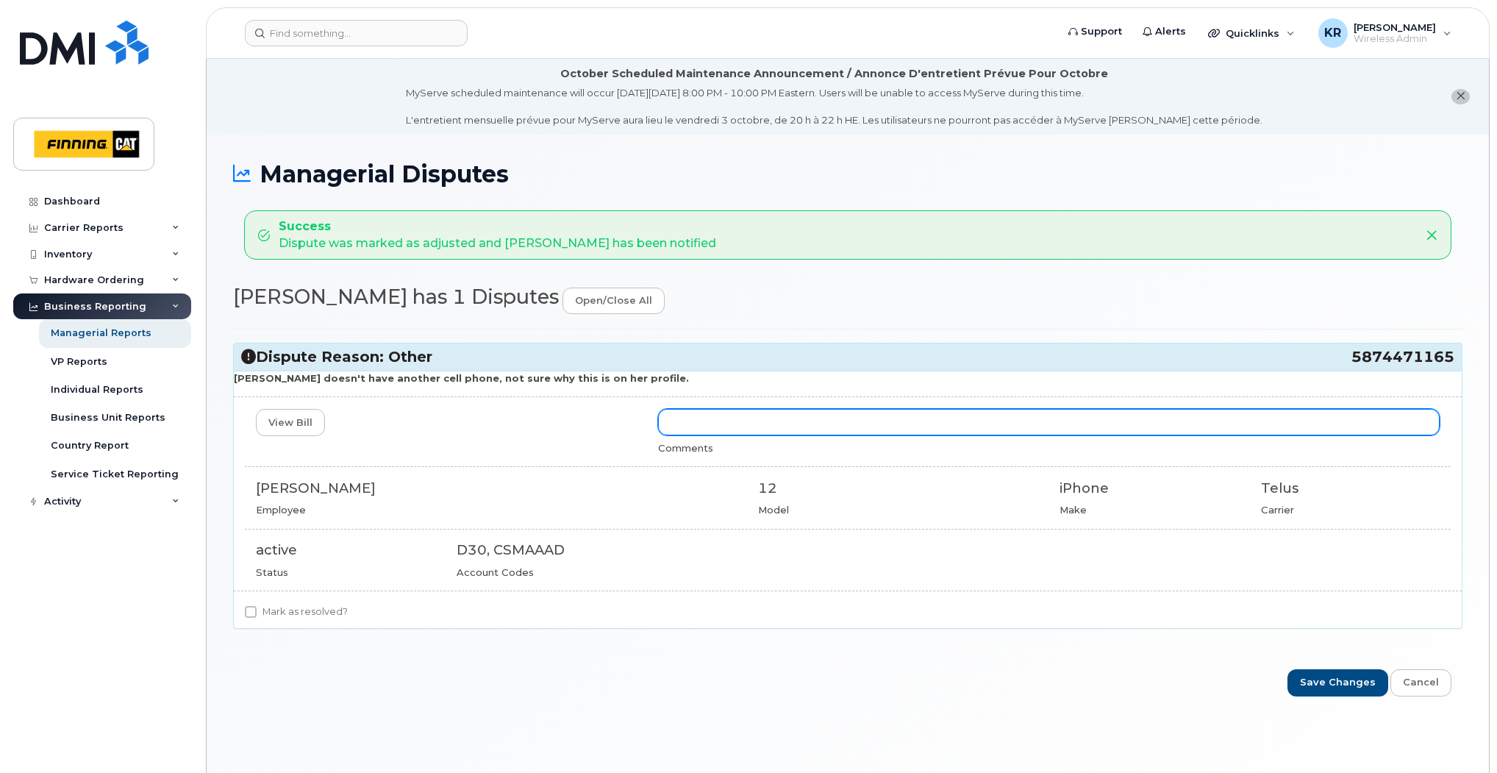
click at [682, 421] on input "text" at bounding box center [1049, 422] width 782 height 26
type input "T"
type input "Request to cancel this line has been actioned."
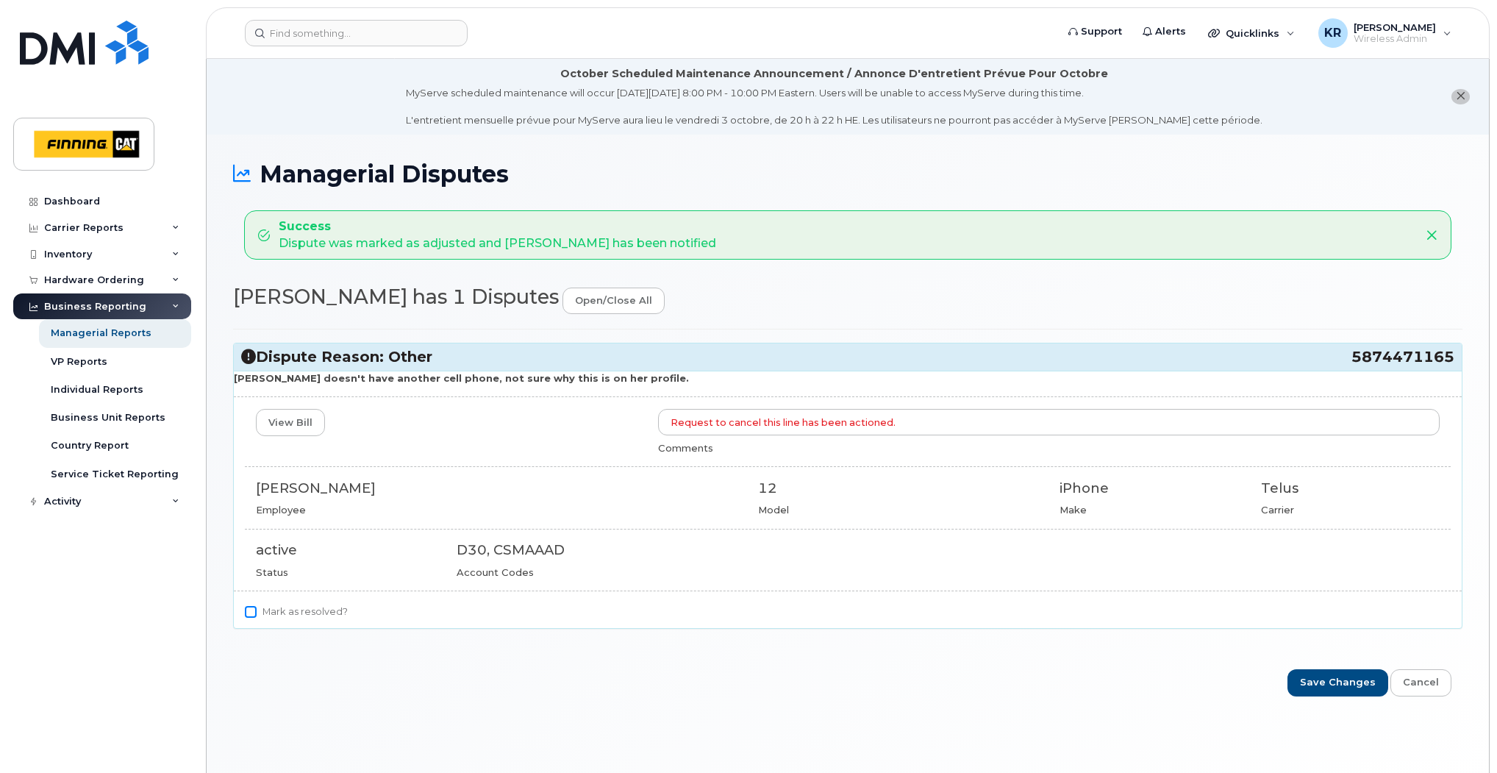
click at [246, 613] on input "Mark as resolved?" at bounding box center [251, 612] width 12 height 12
checkbox input "true"
click at [1359, 683] on input "Save Changes" at bounding box center [1338, 682] width 101 height 27
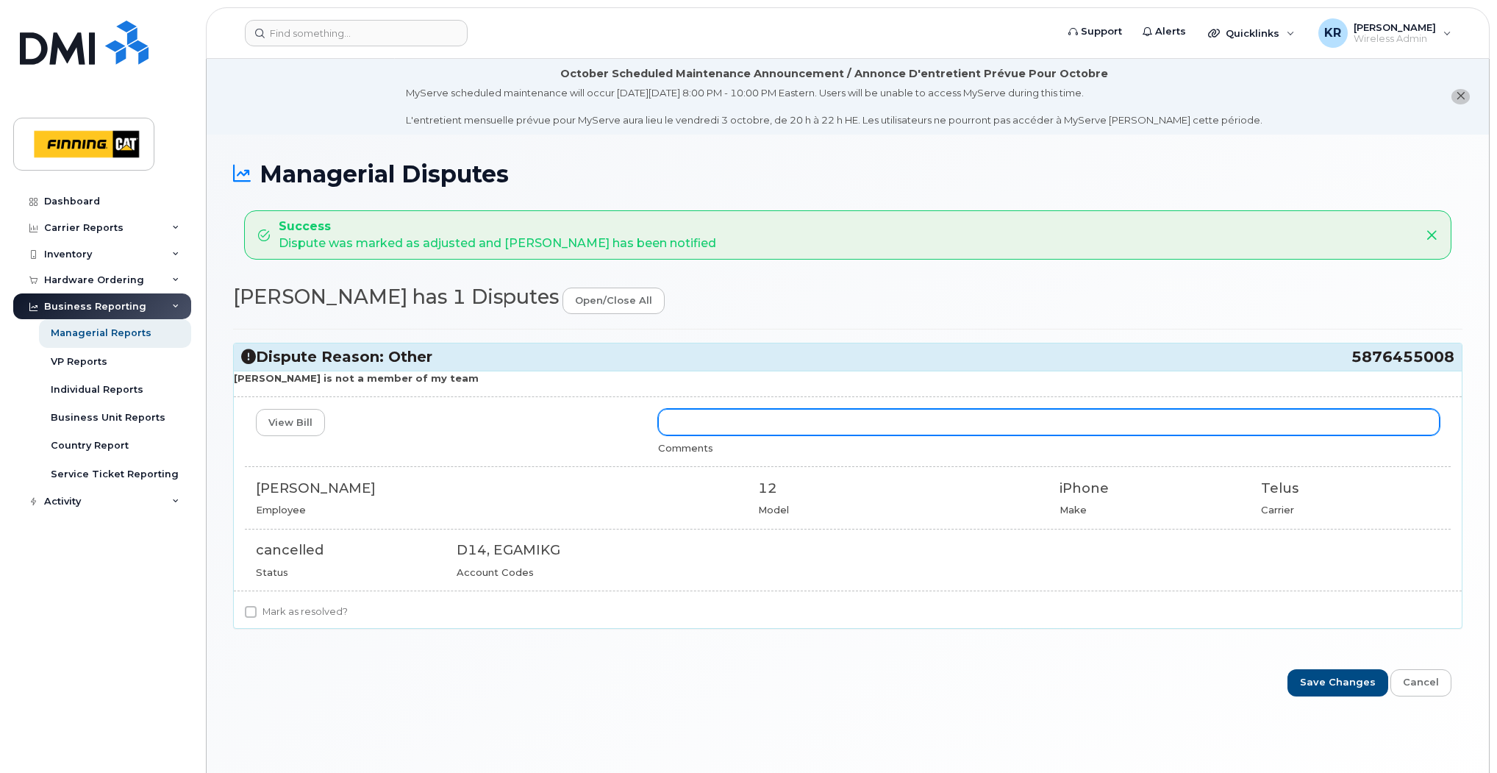
click at [711, 421] on input "text" at bounding box center [1049, 422] width 782 height 26
click at [678, 424] on input "text" at bounding box center [1049, 422] width 782 height 26
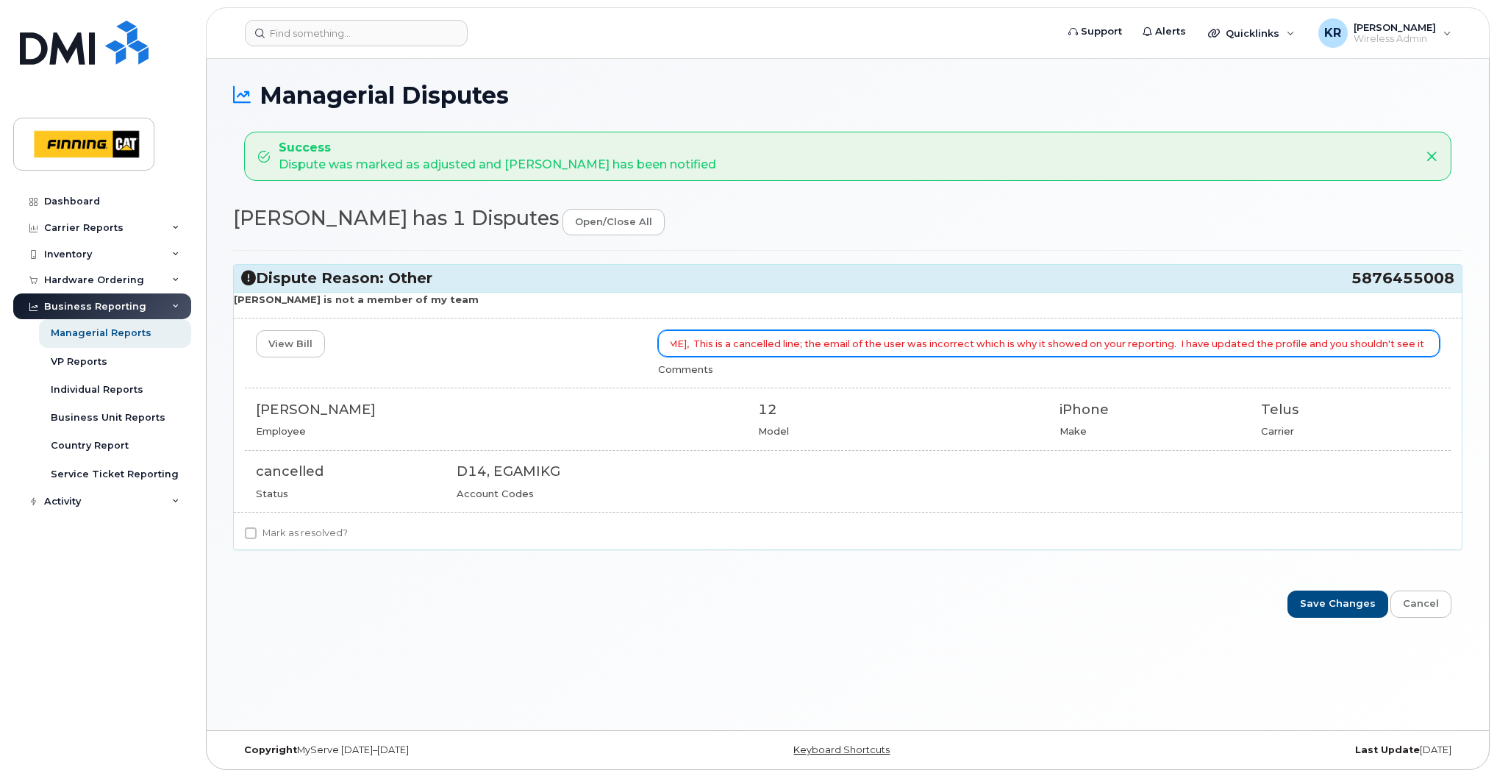
scroll to position [82, 0]
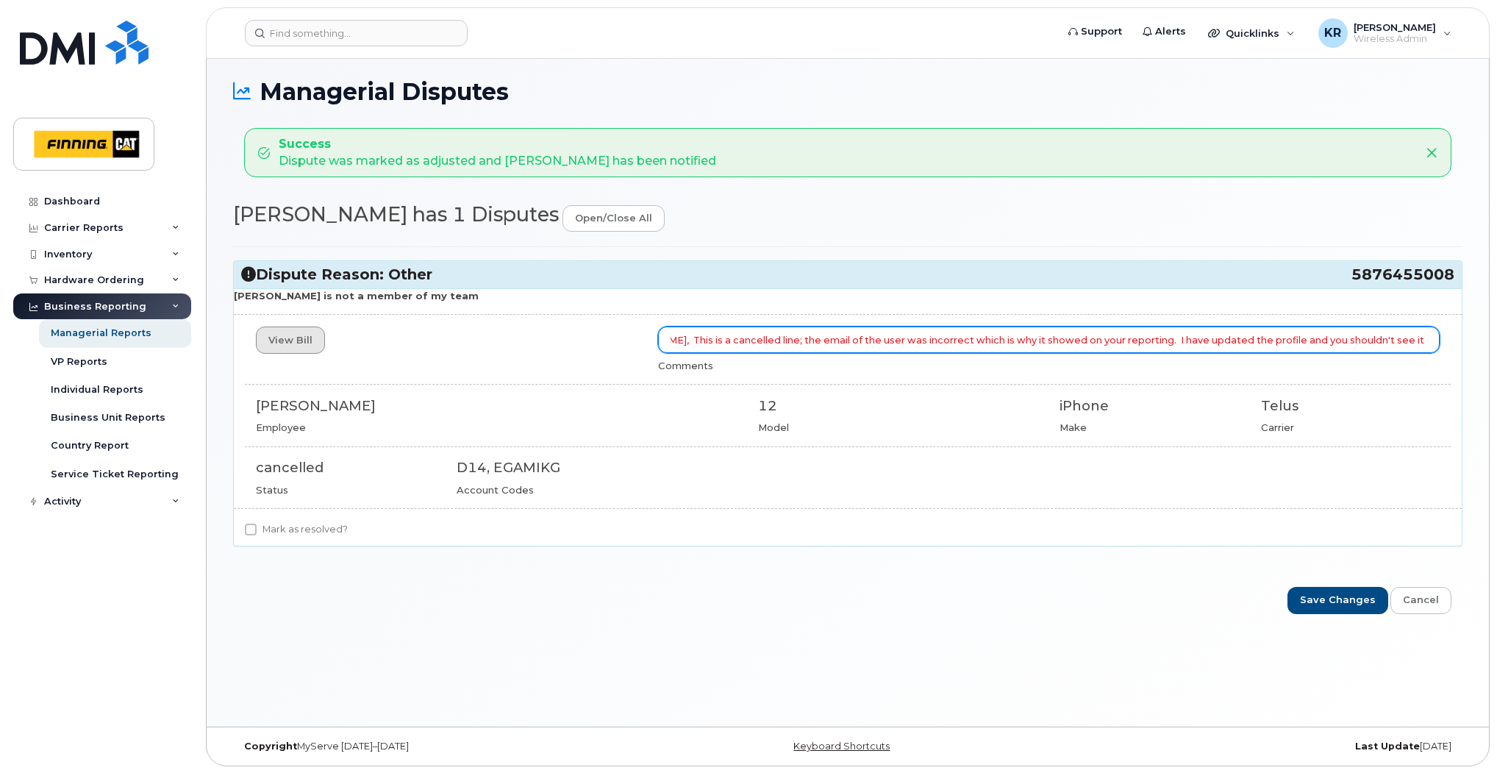
type input "Hi [PERSON_NAME], This is a cancelled line; the email of the user was incorrect…"
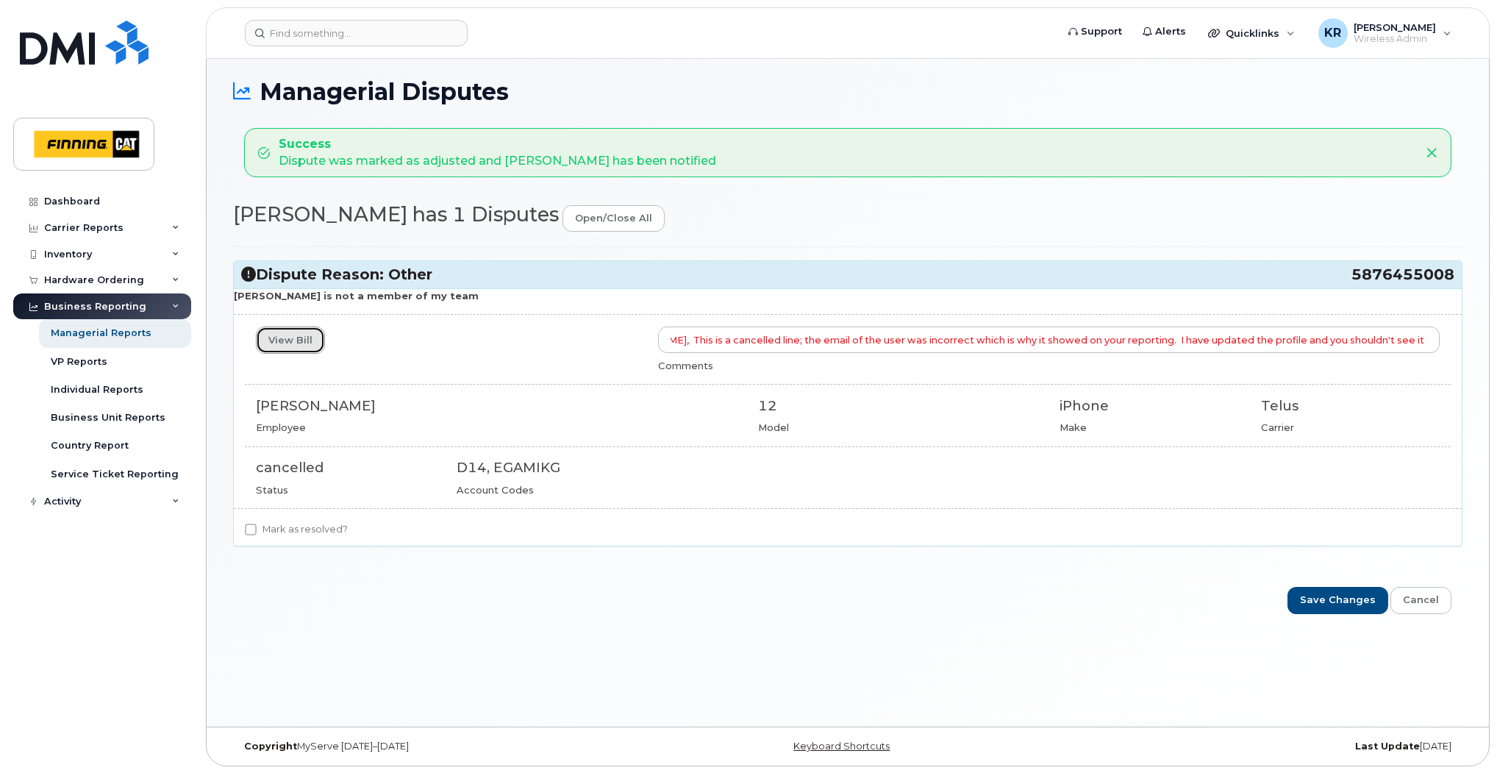
click at [281, 337] on link "View Bill" at bounding box center [290, 340] width 69 height 27
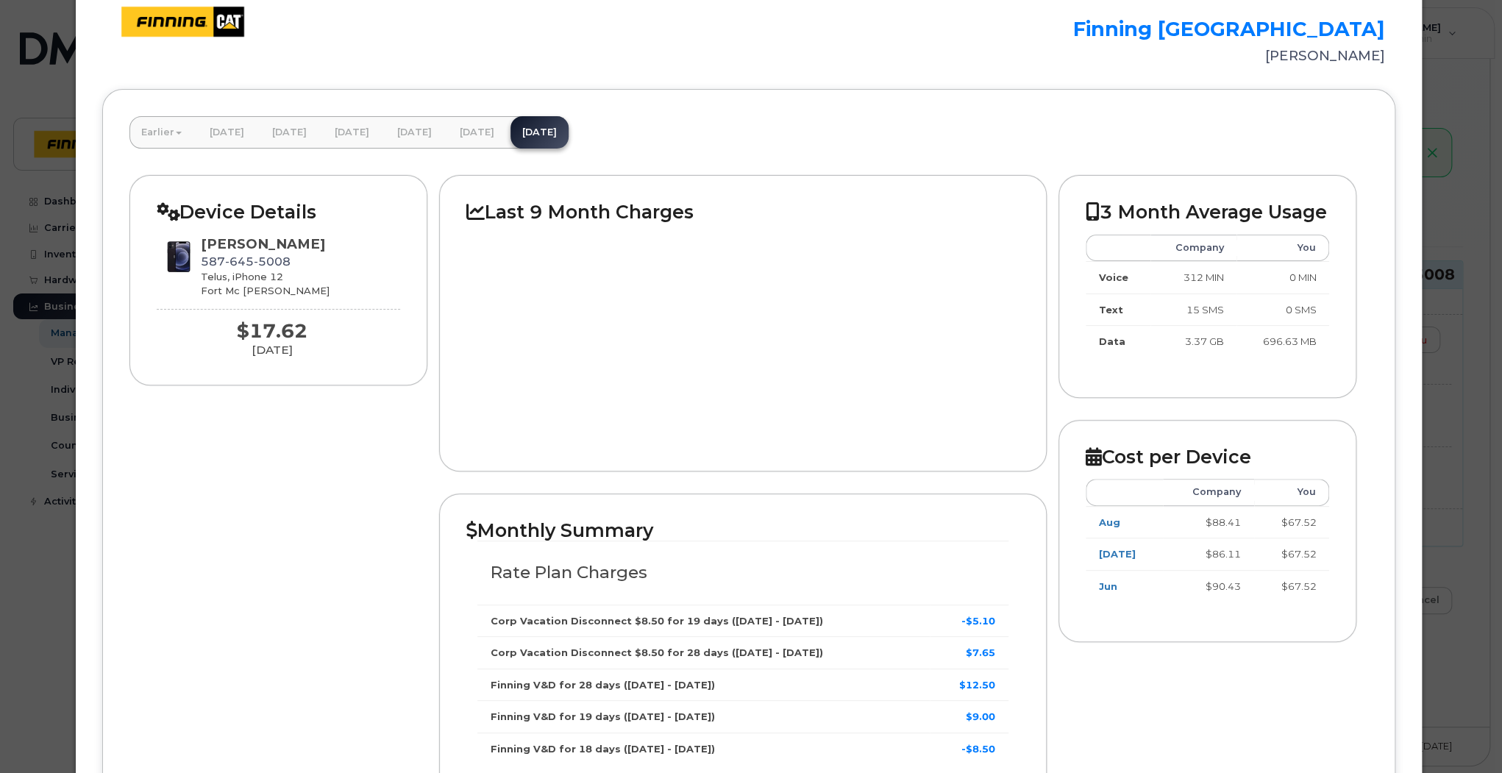
scroll to position [0, 0]
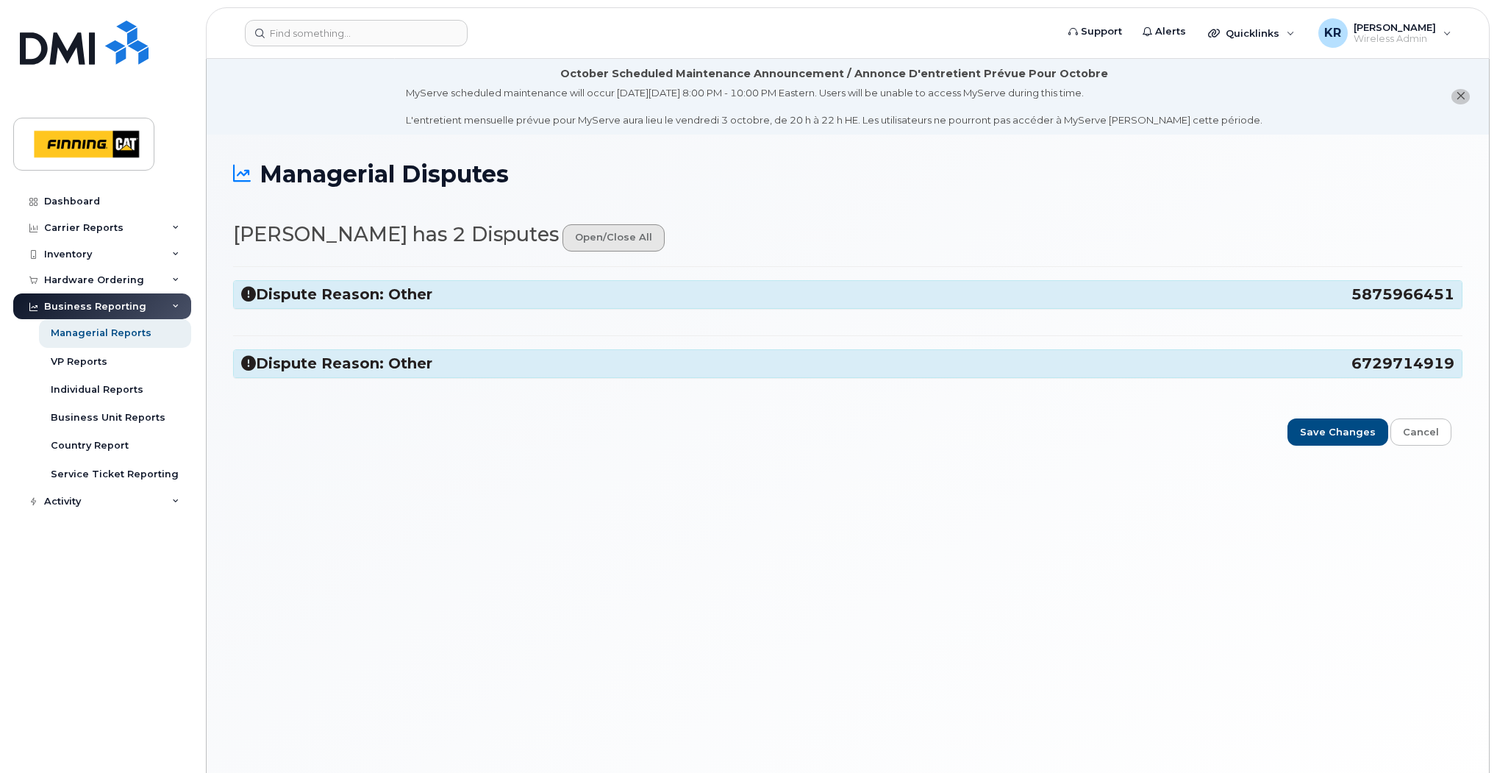
click at [563, 232] on link "open/close all" at bounding box center [614, 237] width 102 height 27
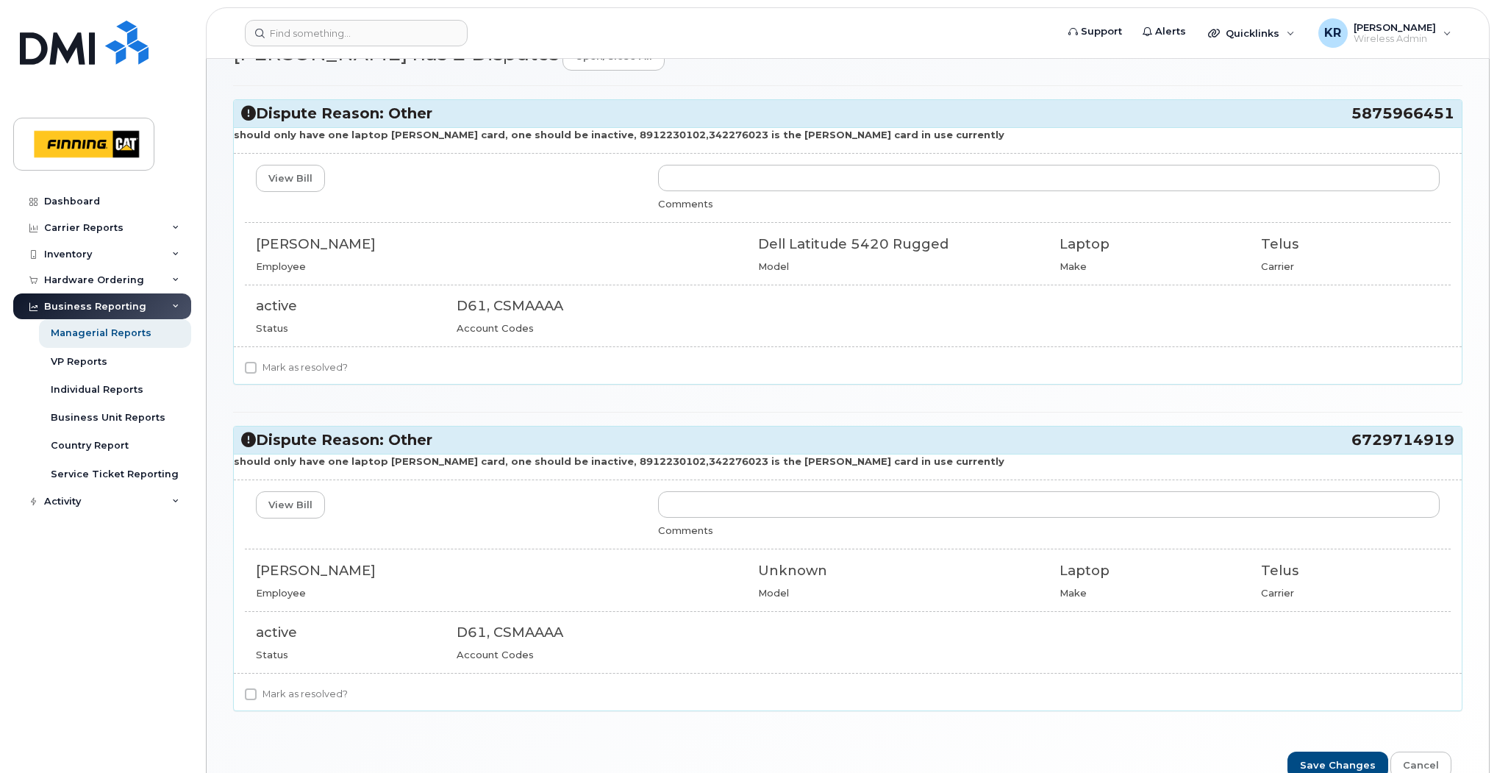
scroll to position [199, 0]
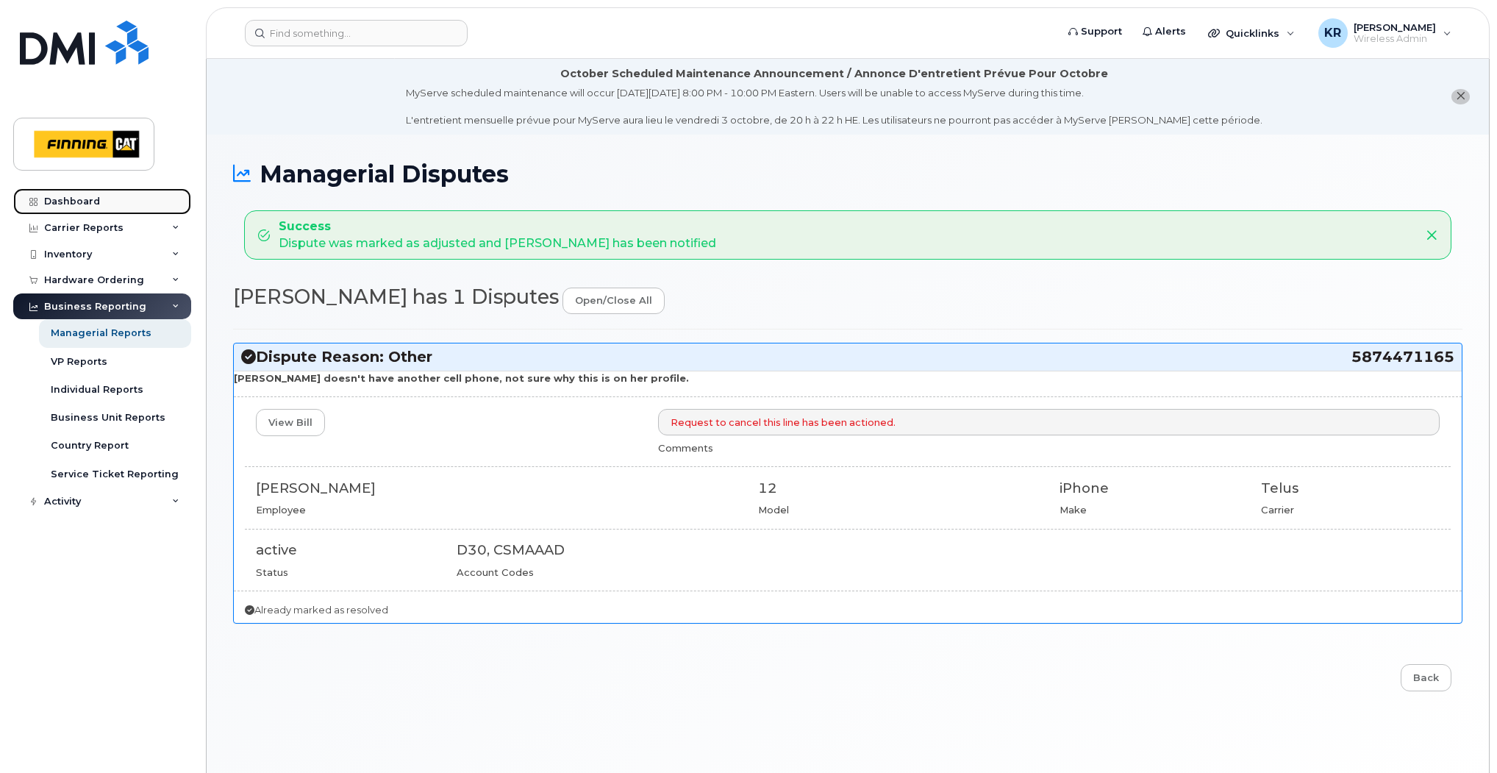
click at [101, 196] on link "Dashboard" at bounding box center [102, 201] width 178 height 26
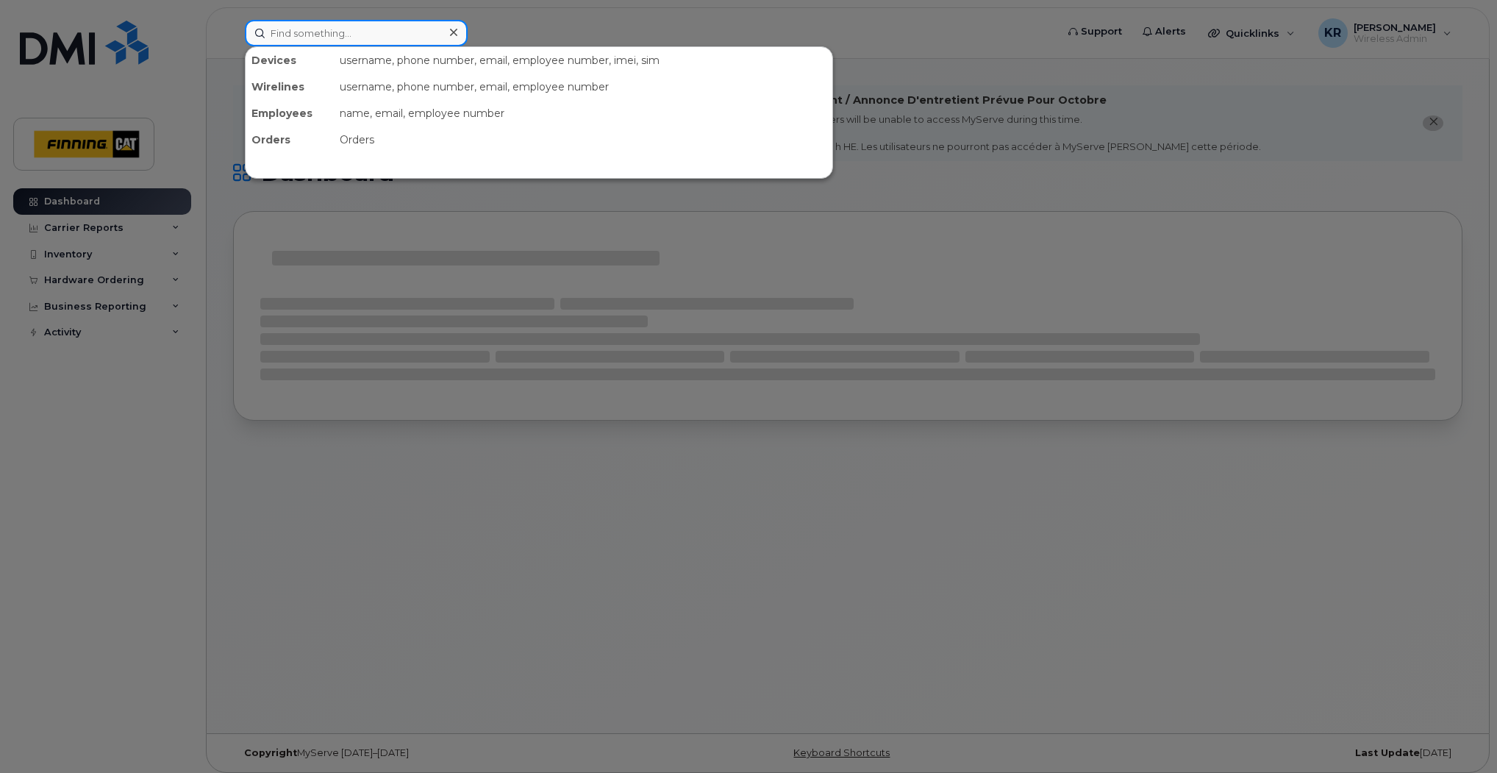
click at [342, 29] on input at bounding box center [356, 33] width 223 height 26
paste input "7807990380"
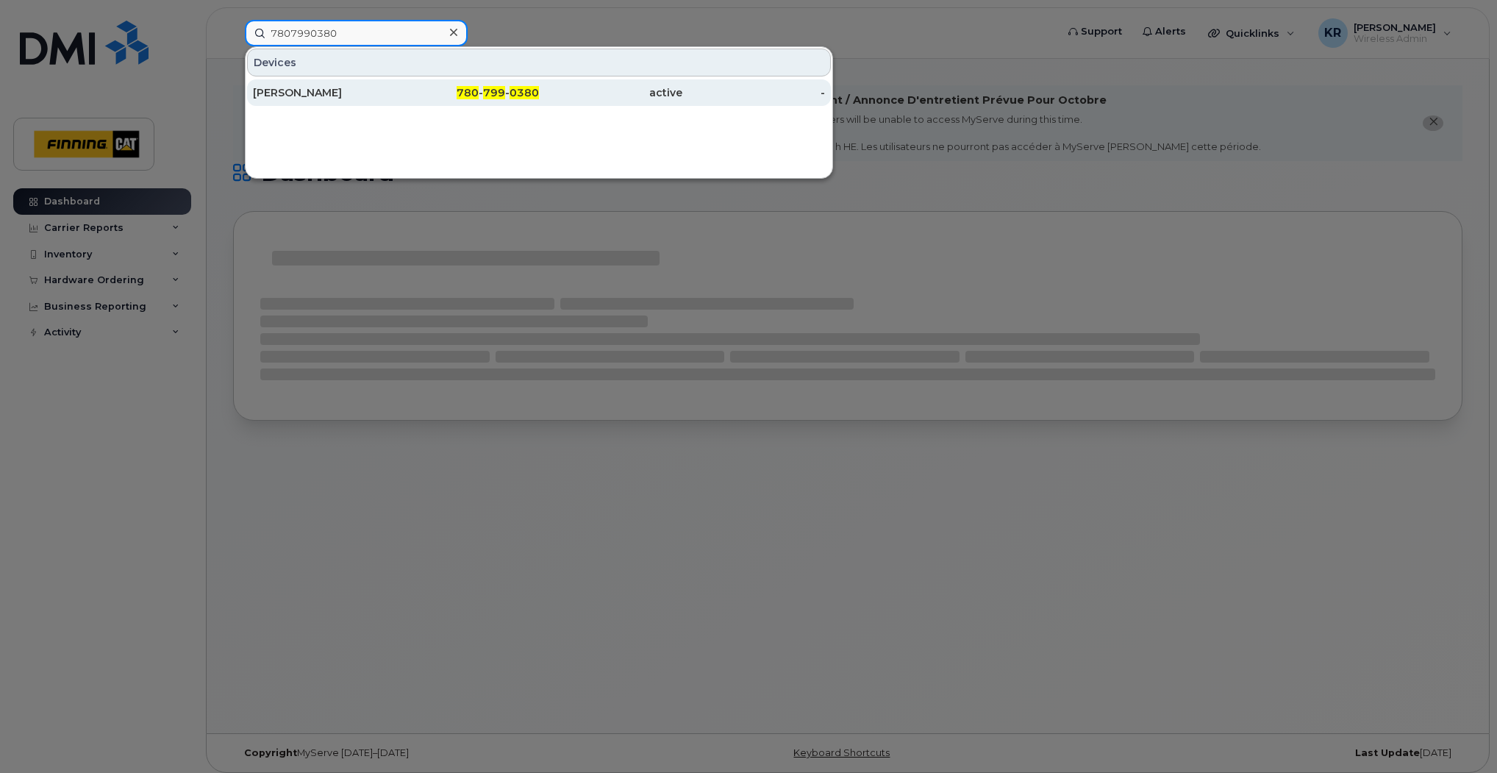
type input "7807990380"
click at [374, 103] on div "[PERSON_NAME]" at bounding box center [324, 92] width 143 height 26
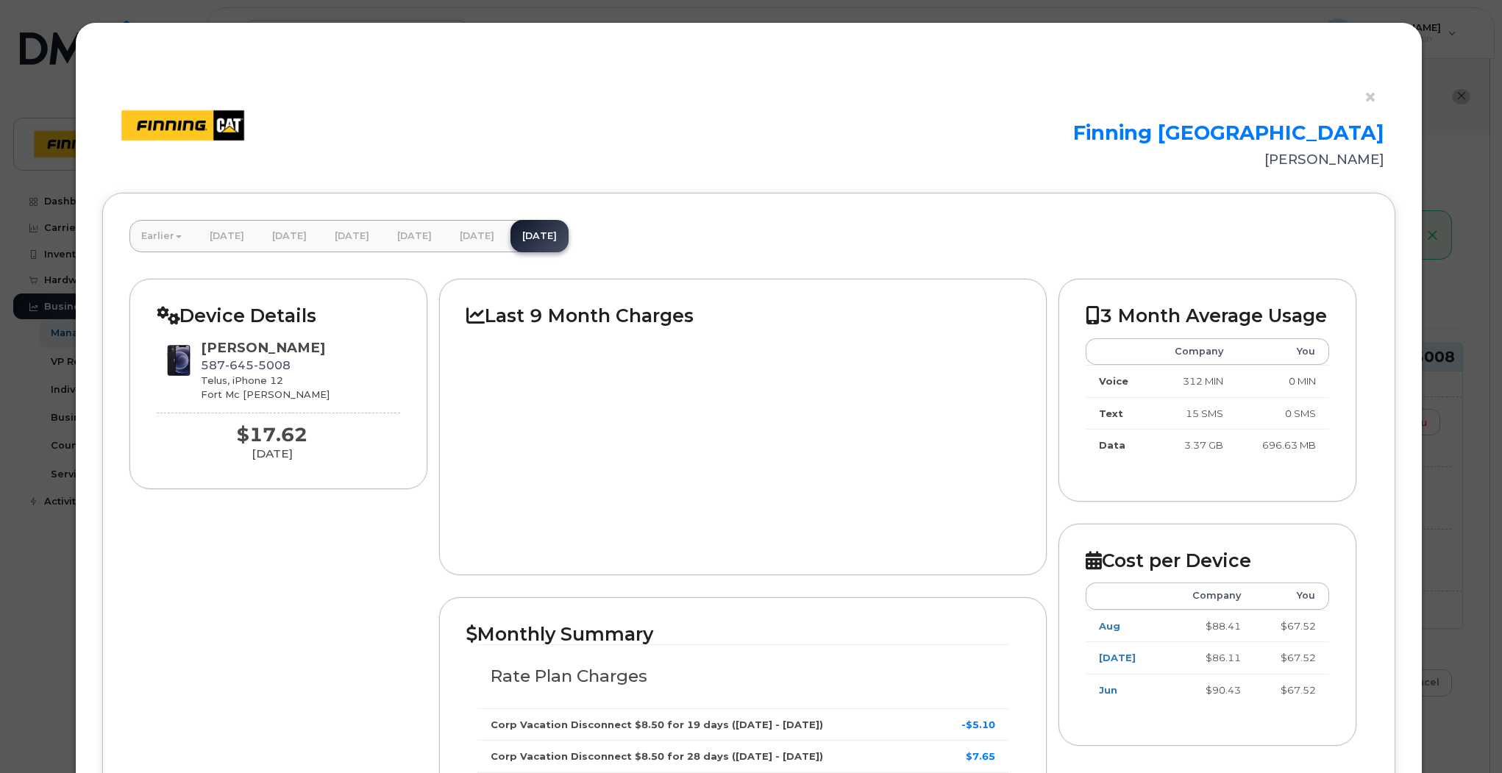
scroll to position [82, 0]
